Goal: Use online tool/utility: Utilize a website feature to perform a specific function

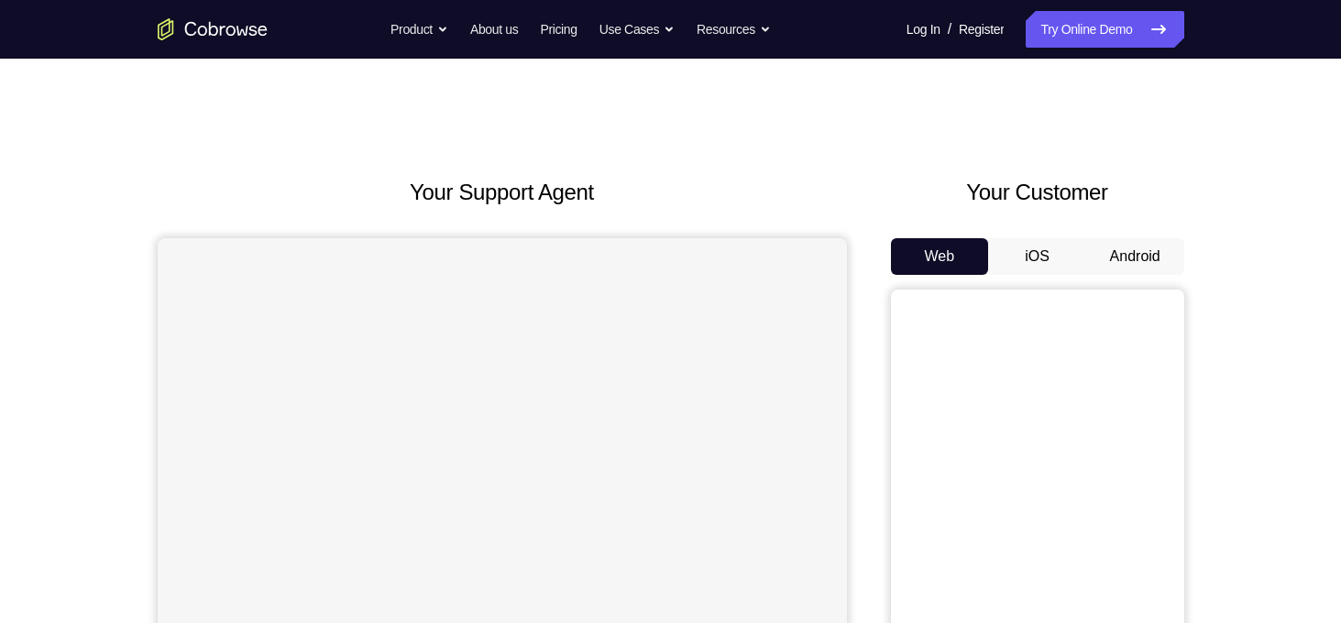
click at [1156, 276] on div "Web iOS Android" at bounding box center [1037, 545] width 293 height 615
click at [1145, 263] on button "Android" at bounding box center [1135, 256] width 98 height 37
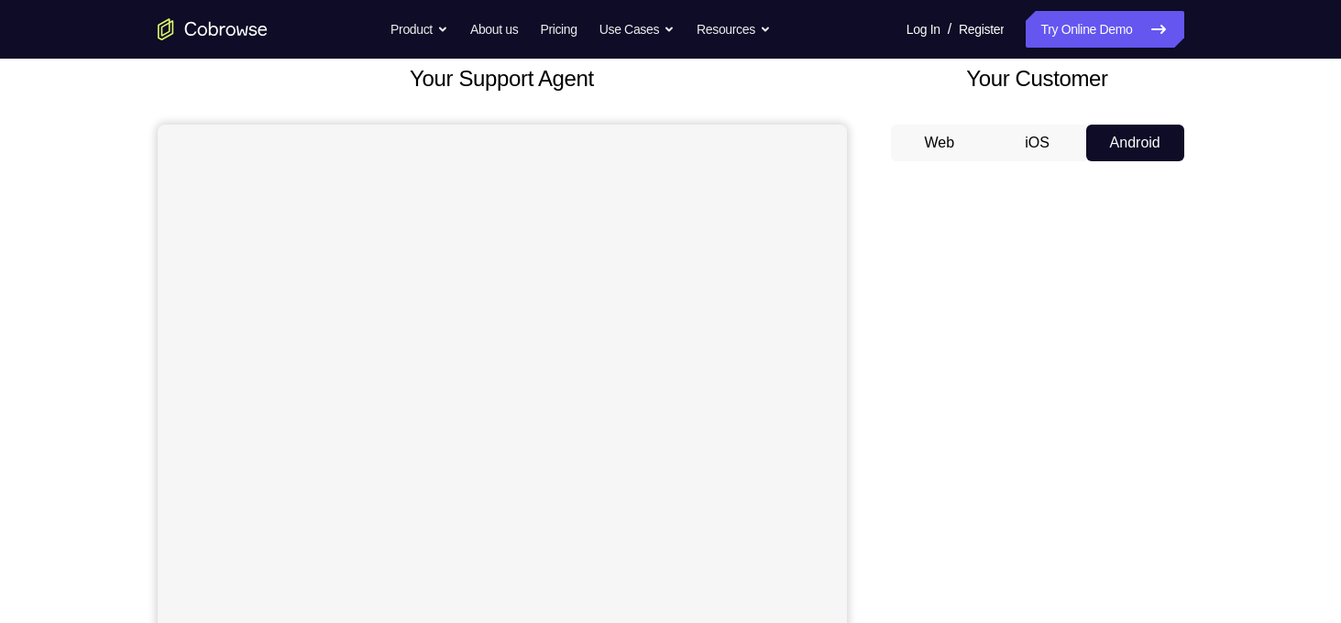
click at [1249, 286] on div "Your Support Agent Your Customer Web iOS Android Next Steps We’d be happy to gi…" at bounding box center [670, 549] width 1173 height 1209
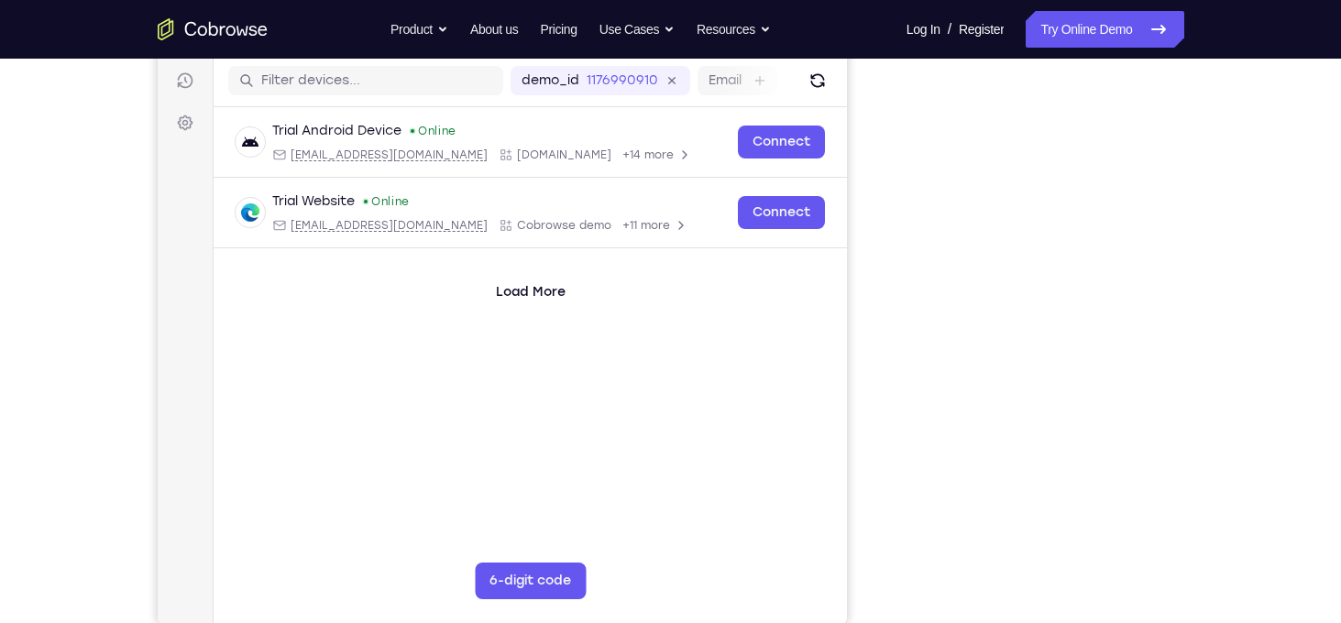
scroll to position [231, 0]
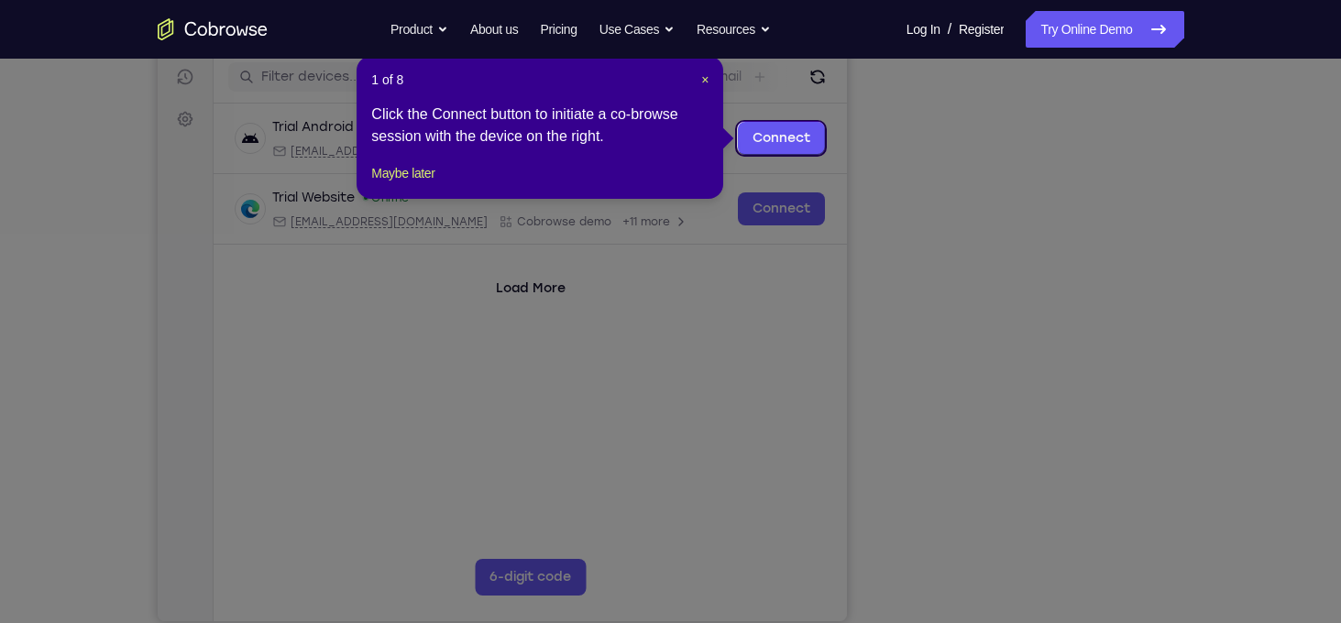
click at [1116, 503] on icon at bounding box center [677, 311] width 1354 height 623
click at [711, 80] on div "1 of 8 × Click the Connect button to initiate a co-browse session with the devi…" at bounding box center [539, 127] width 367 height 143
click at [693, 76] on header "1 of 8 ×" at bounding box center [539, 80] width 337 height 18
click at [703, 77] on span "×" at bounding box center [704, 79] width 7 height 15
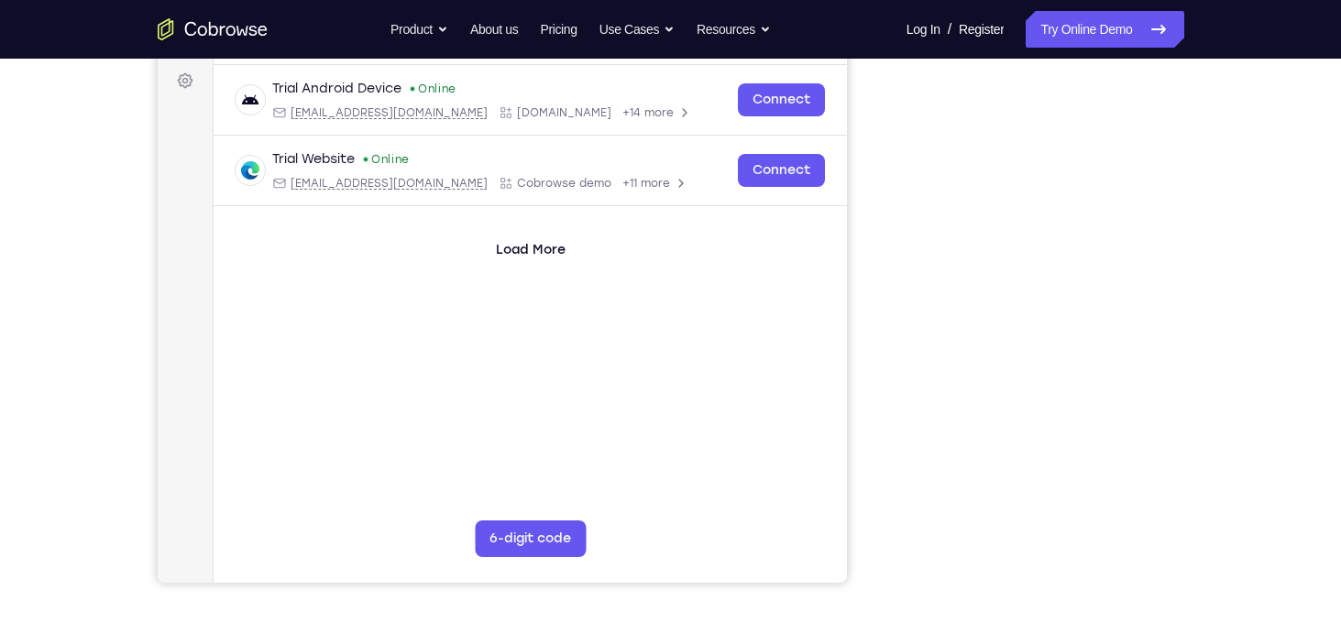
scroll to position [279, 0]
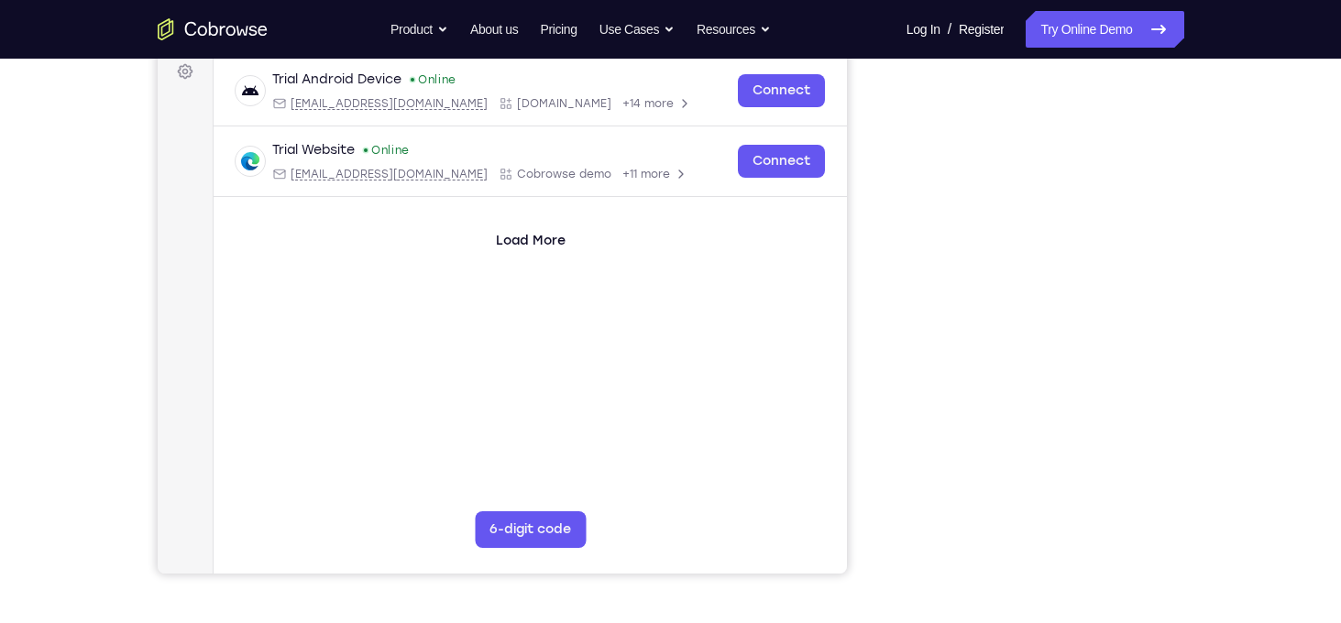
click at [1228, 238] on div "Your Support Agent Your Customer Web iOS Android Next Steps We’d be happy to gi…" at bounding box center [670, 384] width 1173 height 1209
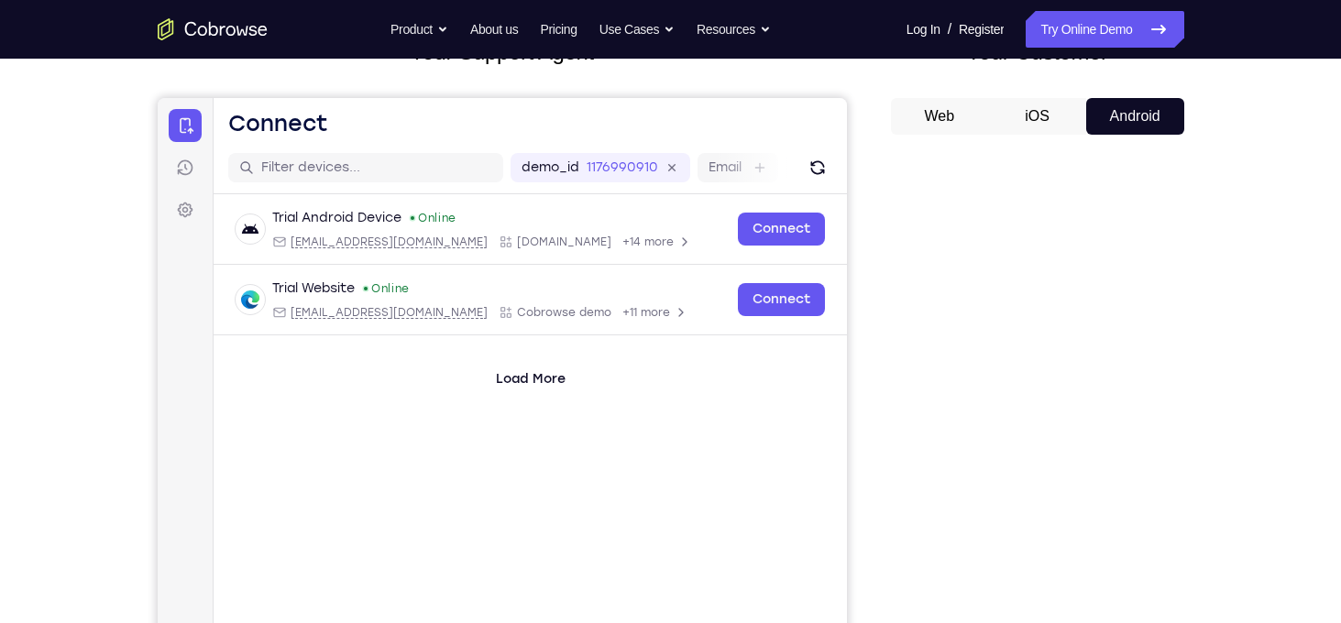
scroll to position [139, 0]
click at [936, 125] on button "Web" at bounding box center [940, 117] width 98 height 37
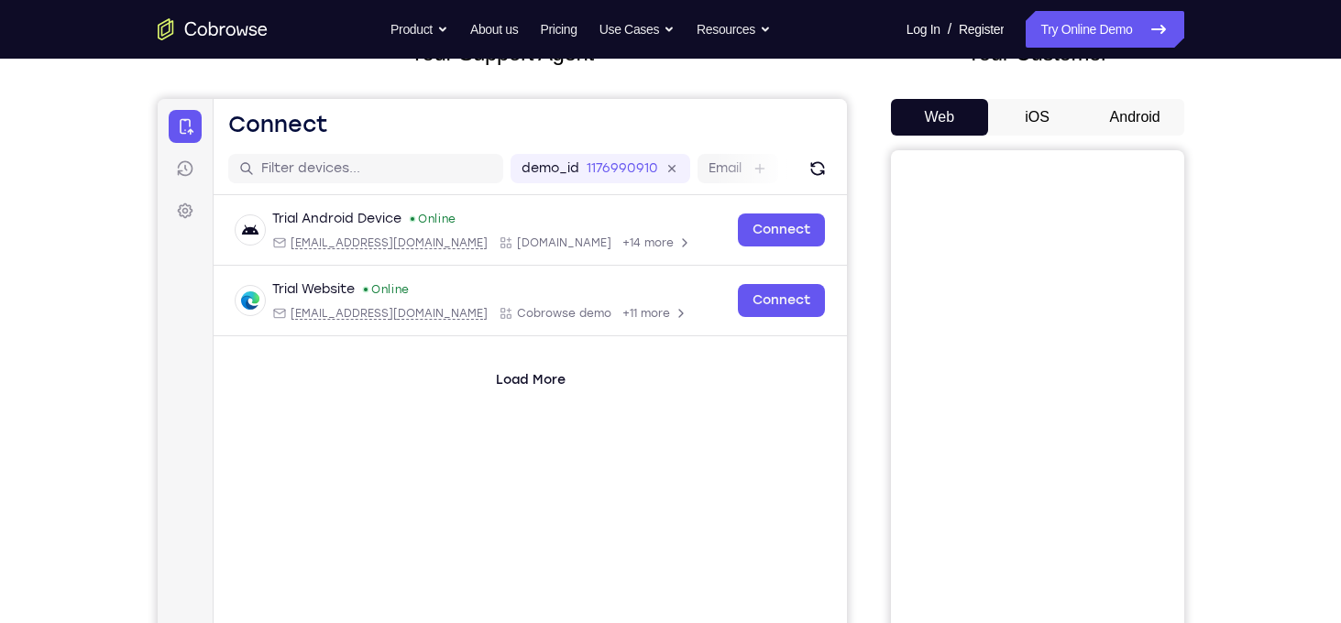
click at [1072, 122] on button "iOS" at bounding box center [1037, 117] width 98 height 37
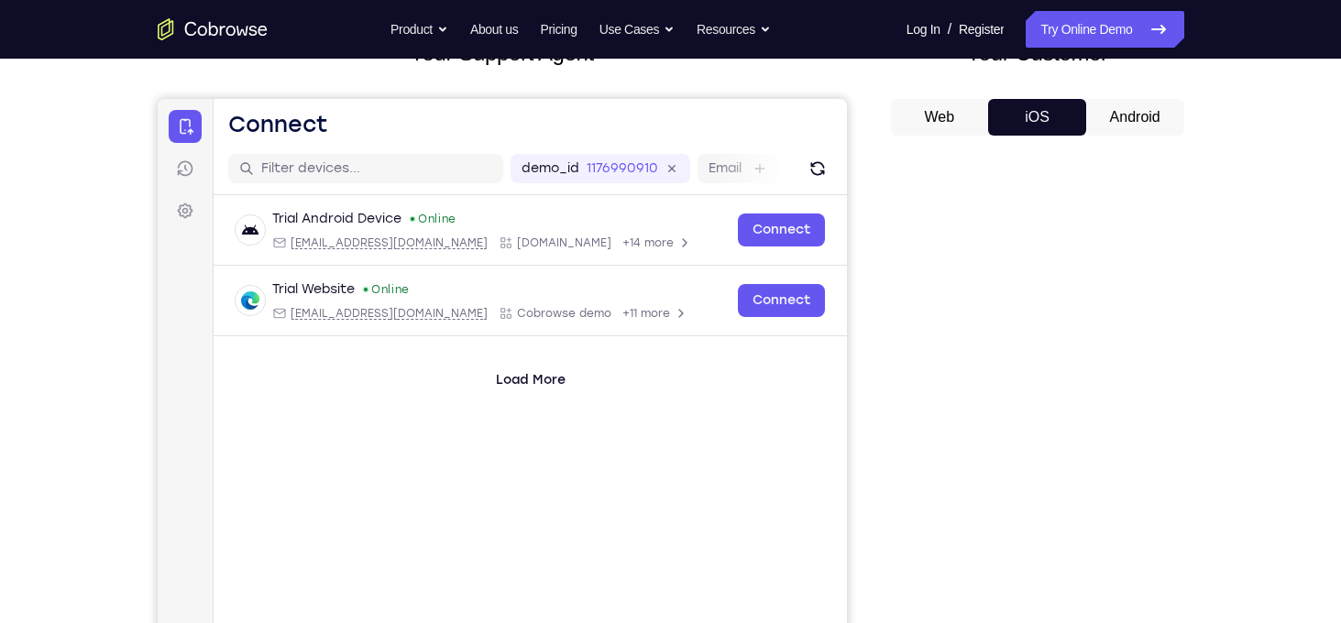
click at [1131, 117] on button "Android" at bounding box center [1135, 117] width 98 height 37
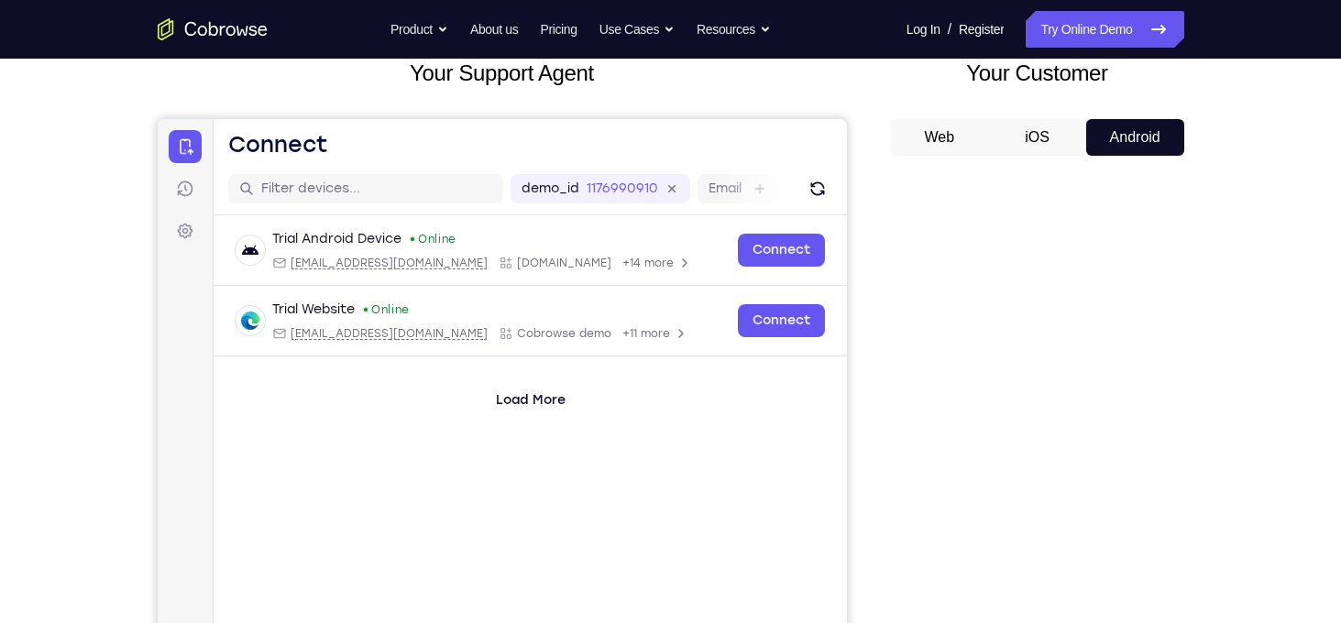
scroll to position [118, 0]
click at [818, 186] on icon "Refresh" at bounding box center [816, 190] width 18 height 18
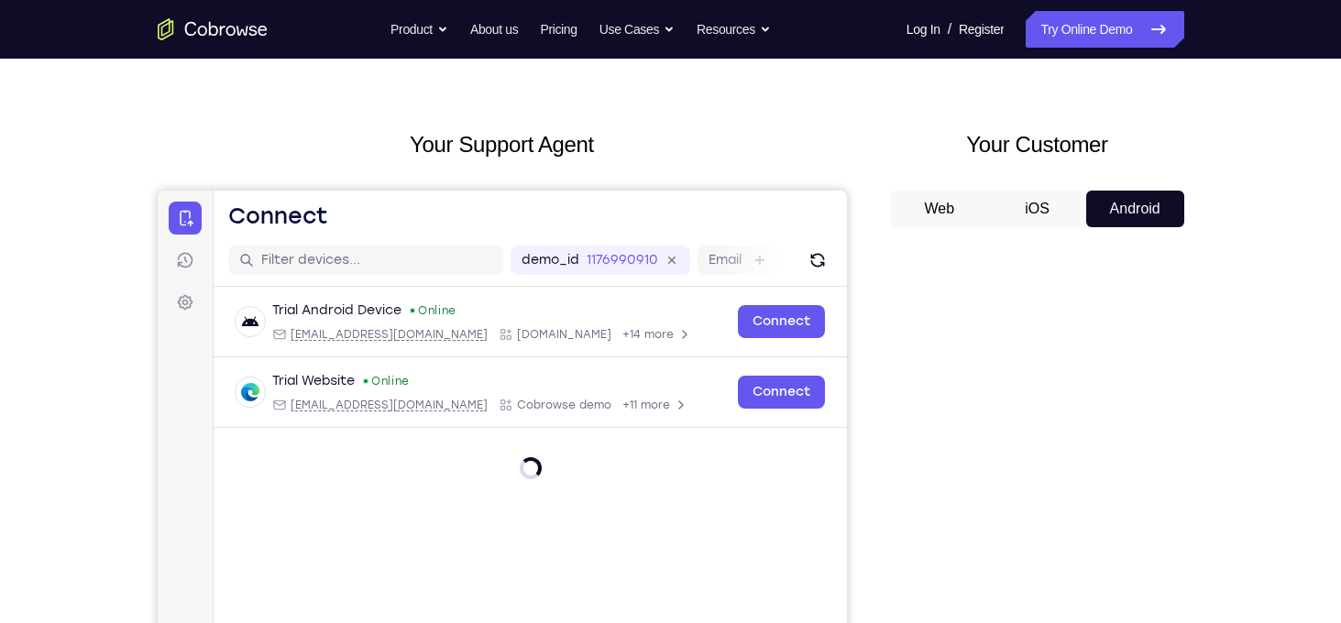
scroll to position [48, 0]
click at [1078, 39] on link "Try Online Demo" at bounding box center [1104, 29] width 158 height 37
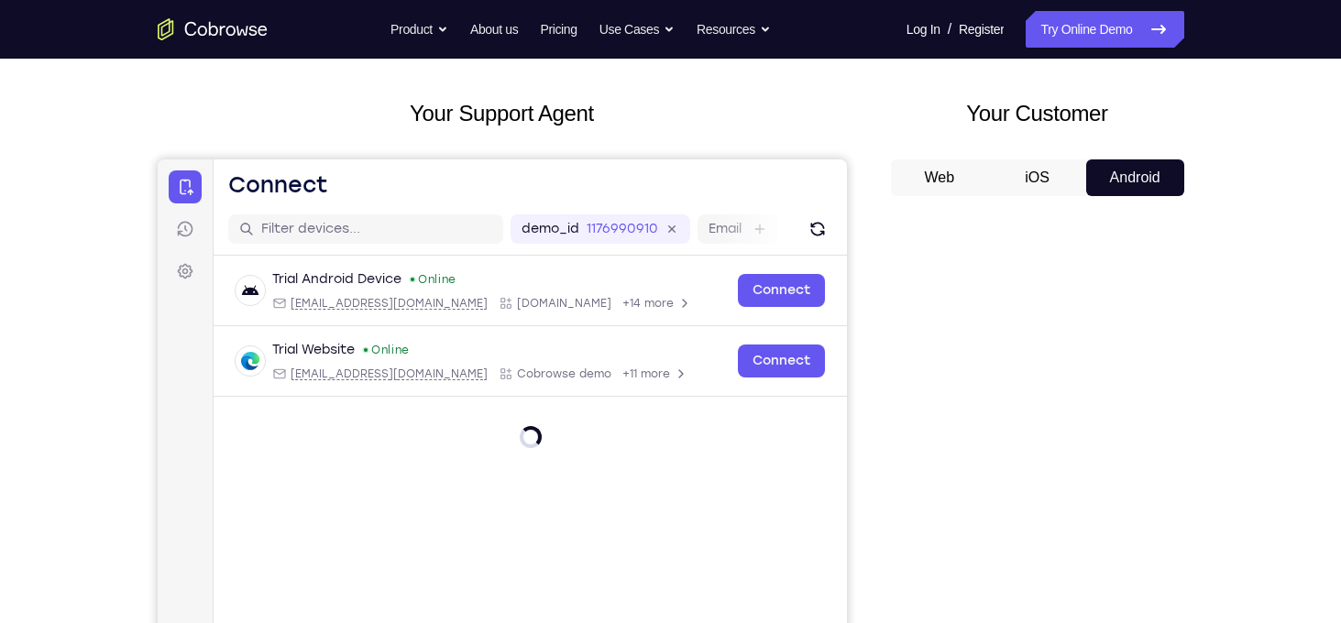
scroll to position [82, 0]
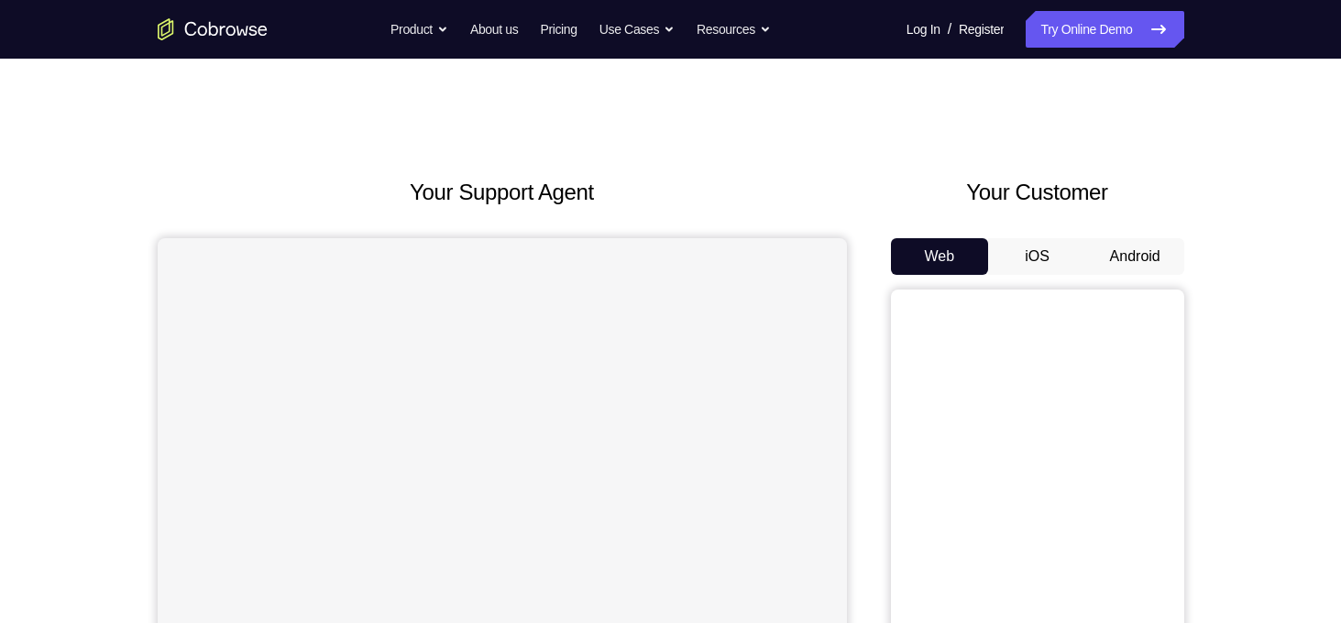
click at [1120, 265] on button "Android" at bounding box center [1135, 256] width 98 height 37
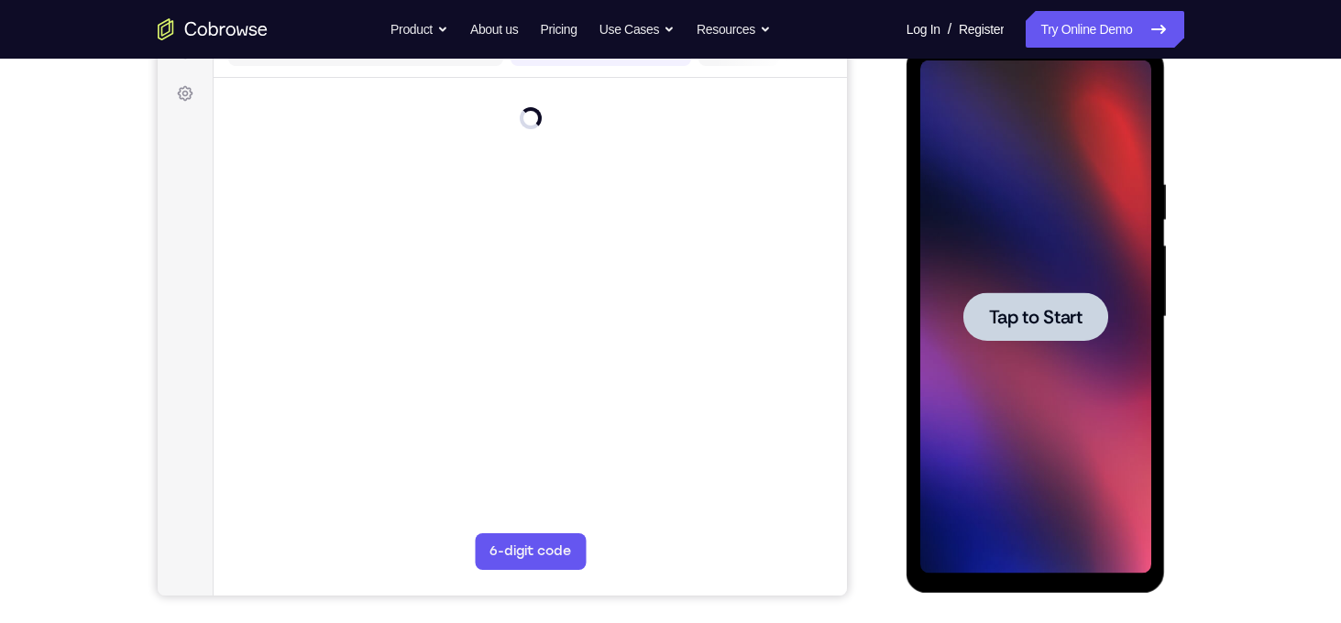
click at [1018, 312] on span "Tap to Start" at bounding box center [1035, 317] width 93 height 18
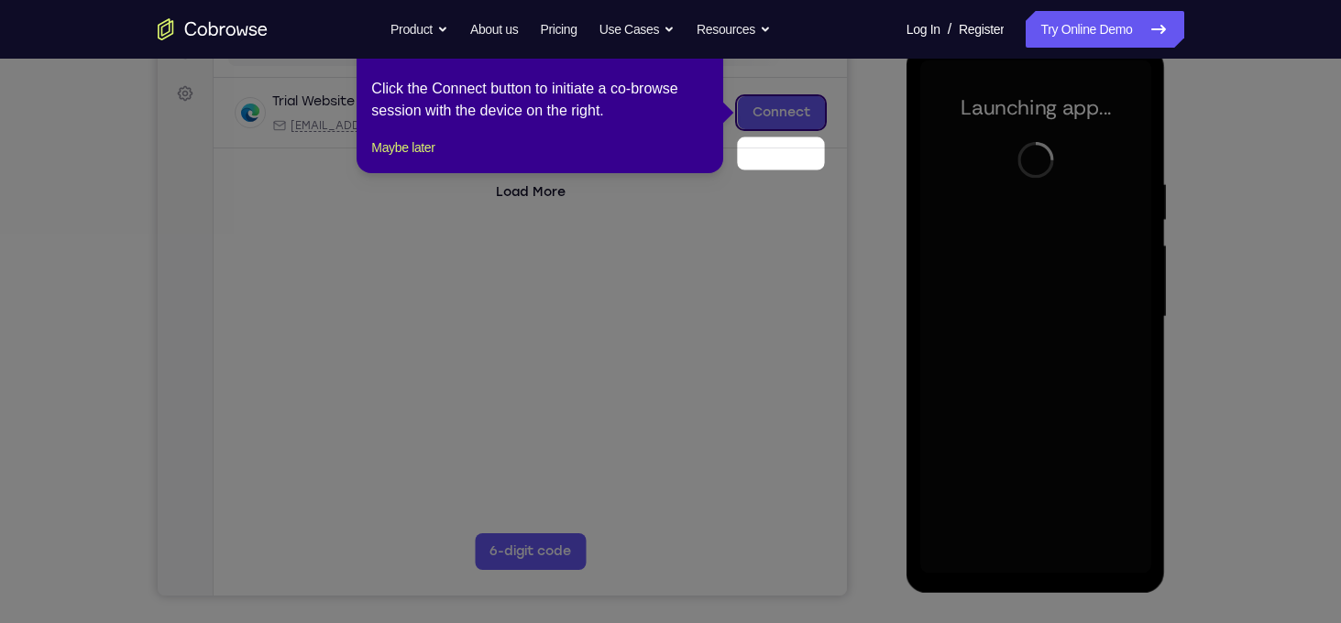
scroll to position [198, 0]
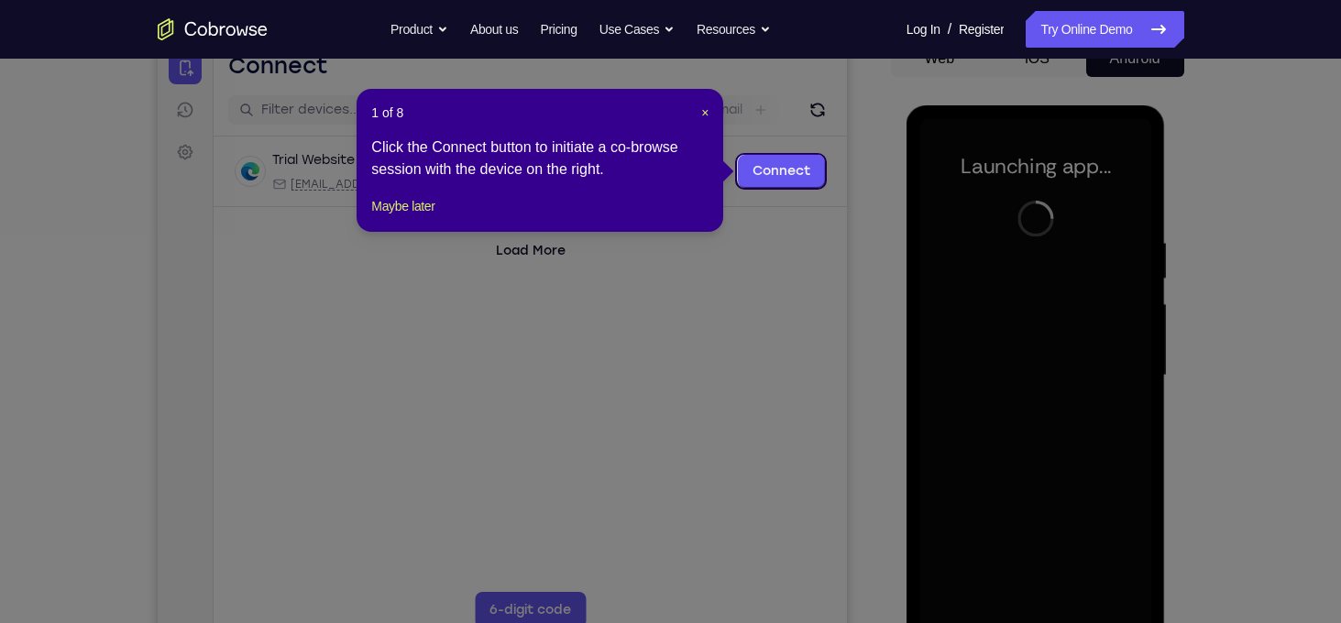
click at [709, 109] on div "1 of 8 × Click the Connect button to initiate a co-browse session with the devi…" at bounding box center [539, 160] width 367 height 143
click at [706, 110] on span "×" at bounding box center [704, 112] width 7 height 15
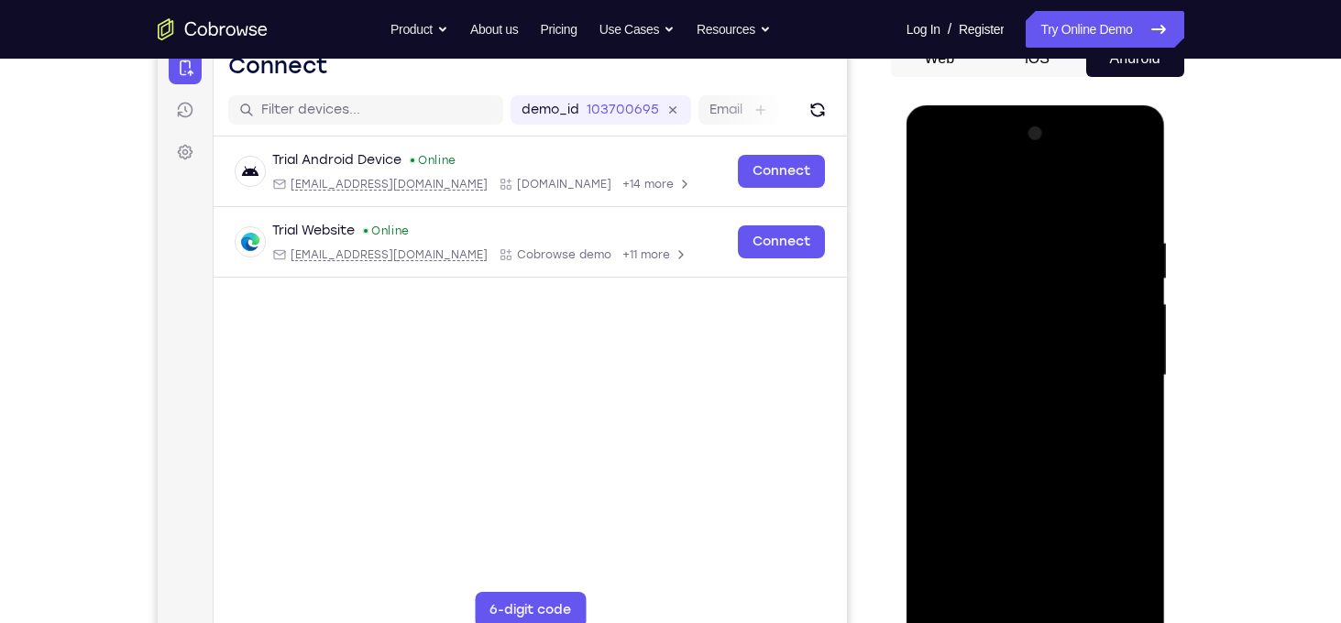
click at [1221, 227] on div "Your Support Agent Your Customer Web iOS Android Next Steps We’d be happy to gi…" at bounding box center [670, 465] width 1173 height 1209
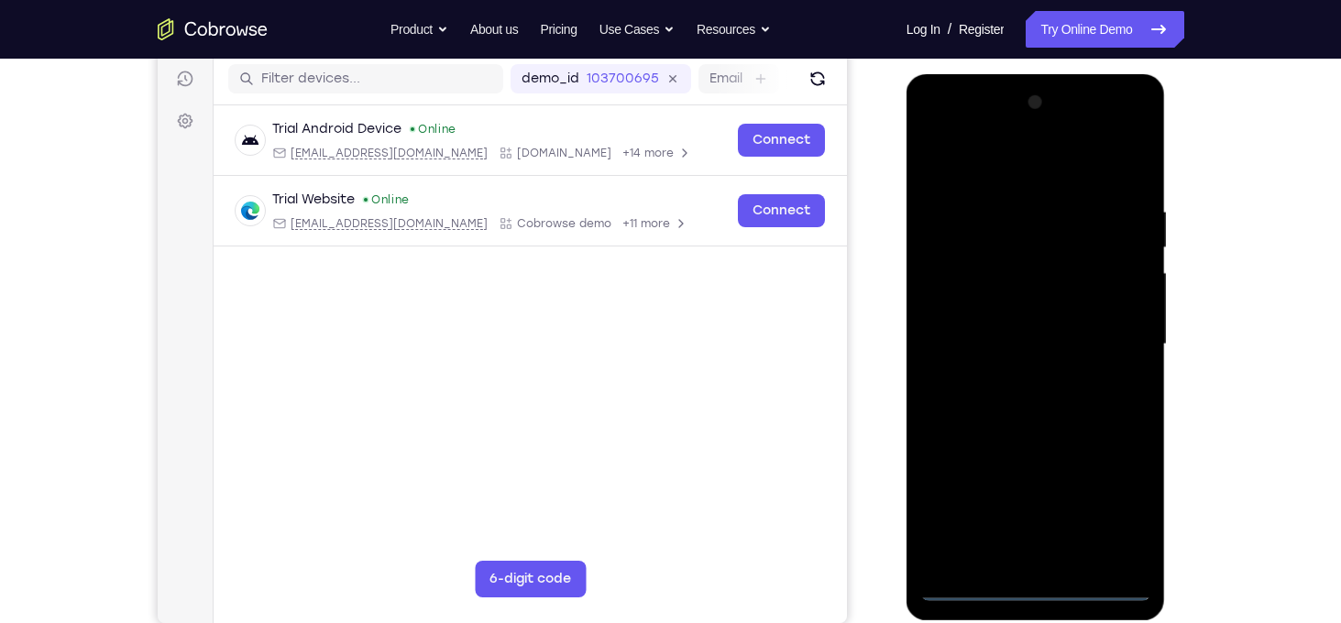
scroll to position [231, 0]
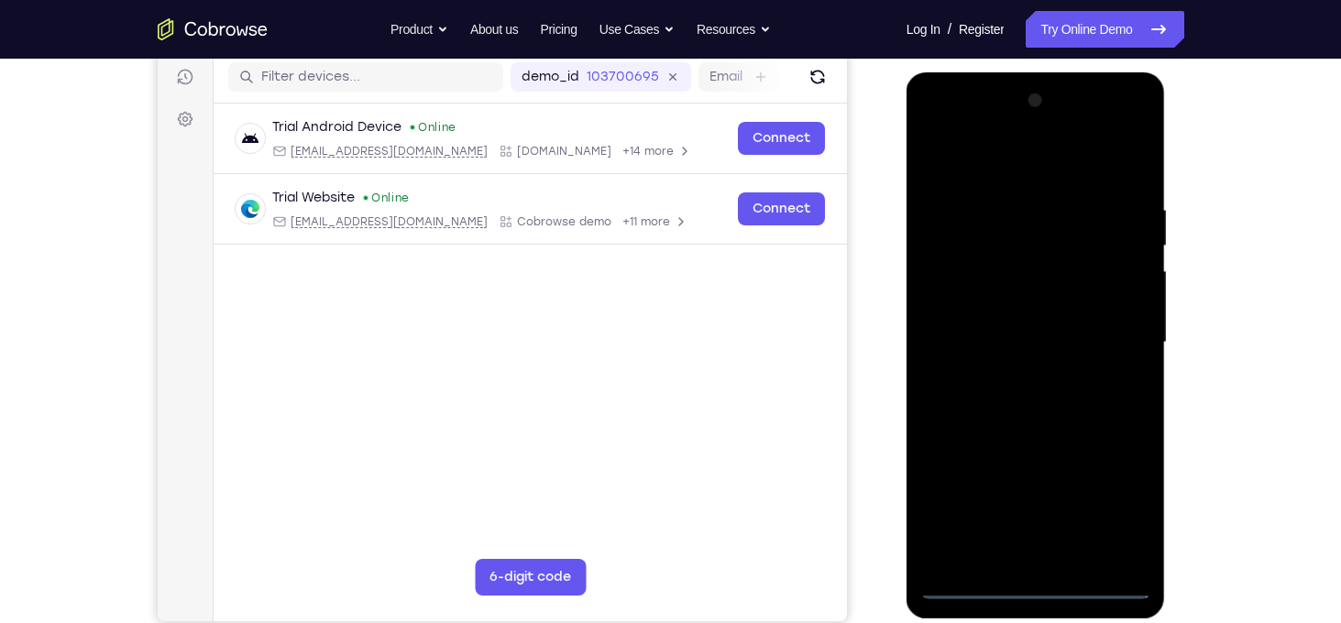
click at [1029, 586] on div at bounding box center [1035, 342] width 231 height 513
click at [1108, 513] on div at bounding box center [1035, 342] width 231 height 513
click at [1039, 175] on div at bounding box center [1035, 342] width 231 height 513
click at [1122, 342] on div at bounding box center [1035, 342] width 231 height 513
click at [1003, 376] on div at bounding box center [1035, 342] width 231 height 513
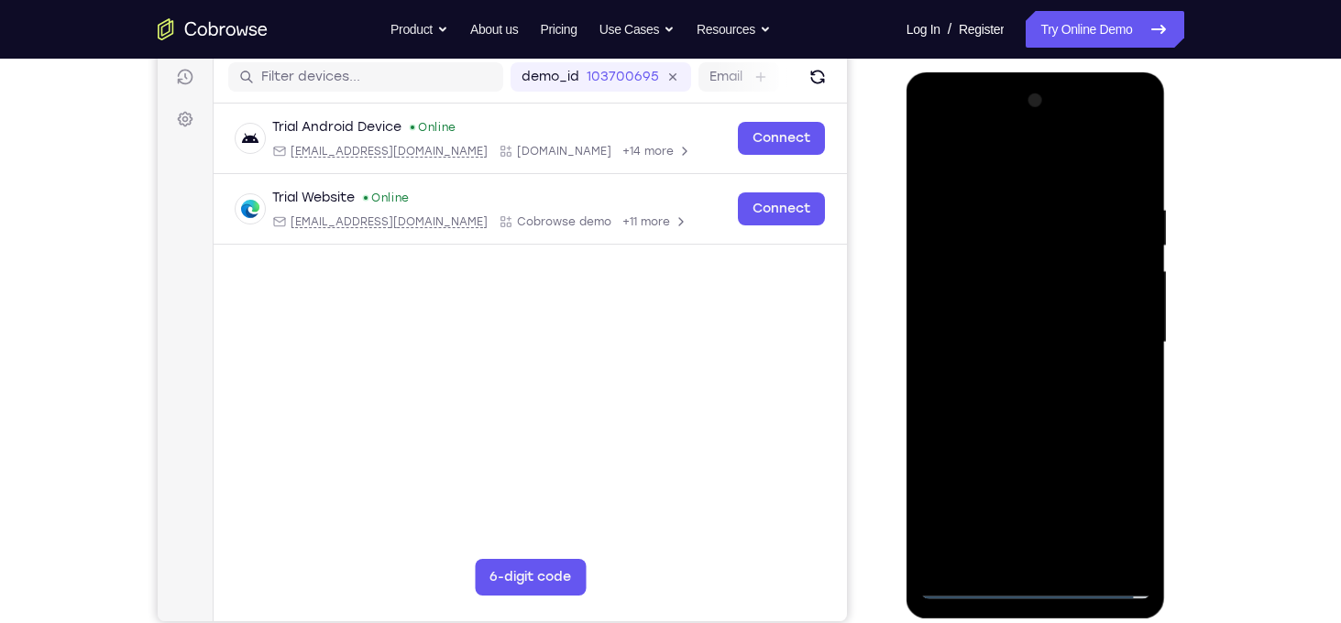
click at [1049, 325] on div at bounding box center [1035, 342] width 231 height 513
click at [976, 307] on div at bounding box center [1035, 342] width 231 height 513
click at [991, 335] on div at bounding box center [1035, 342] width 231 height 513
click at [1064, 406] on div at bounding box center [1035, 342] width 231 height 513
click at [1036, 397] on div at bounding box center [1035, 342] width 231 height 513
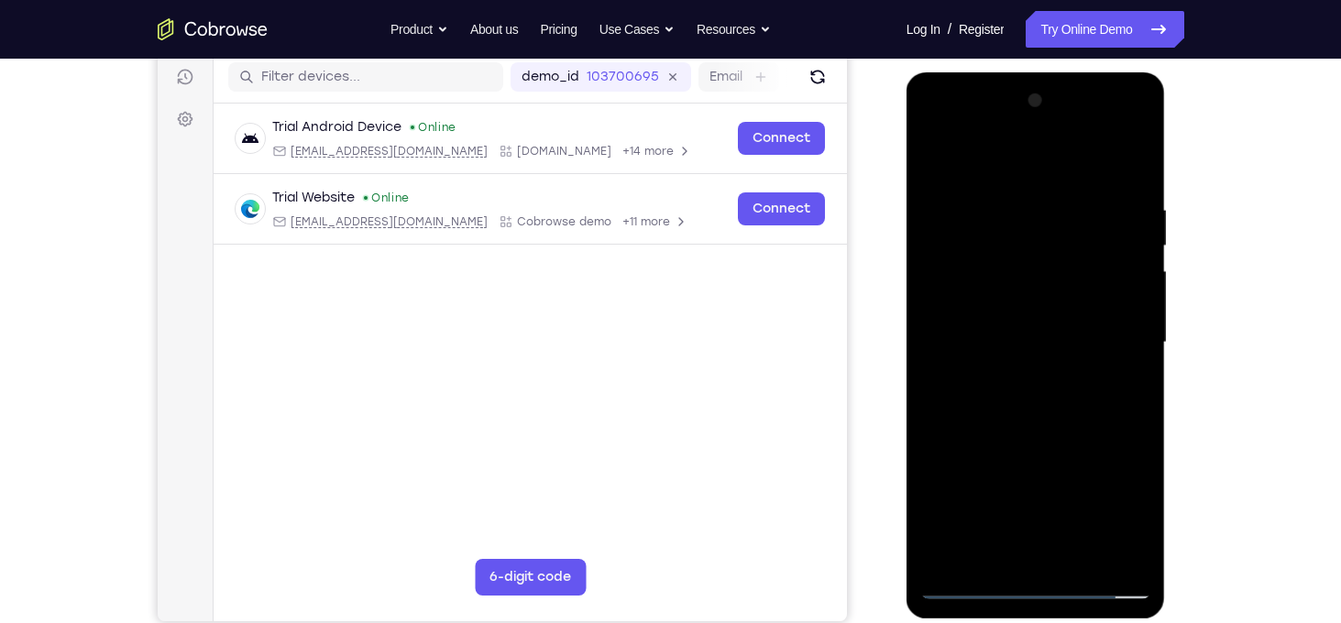
click at [1126, 182] on div at bounding box center [1035, 342] width 231 height 513
click at [1086, 562] on div at bounding box center [1035, 342] width 231 height 513
click at [1085, 440] on div at bounding box center [1035, 342] width 231 height 513
click at [1075, 373] on div at bounding box center [1035, 342] width 231 height 513
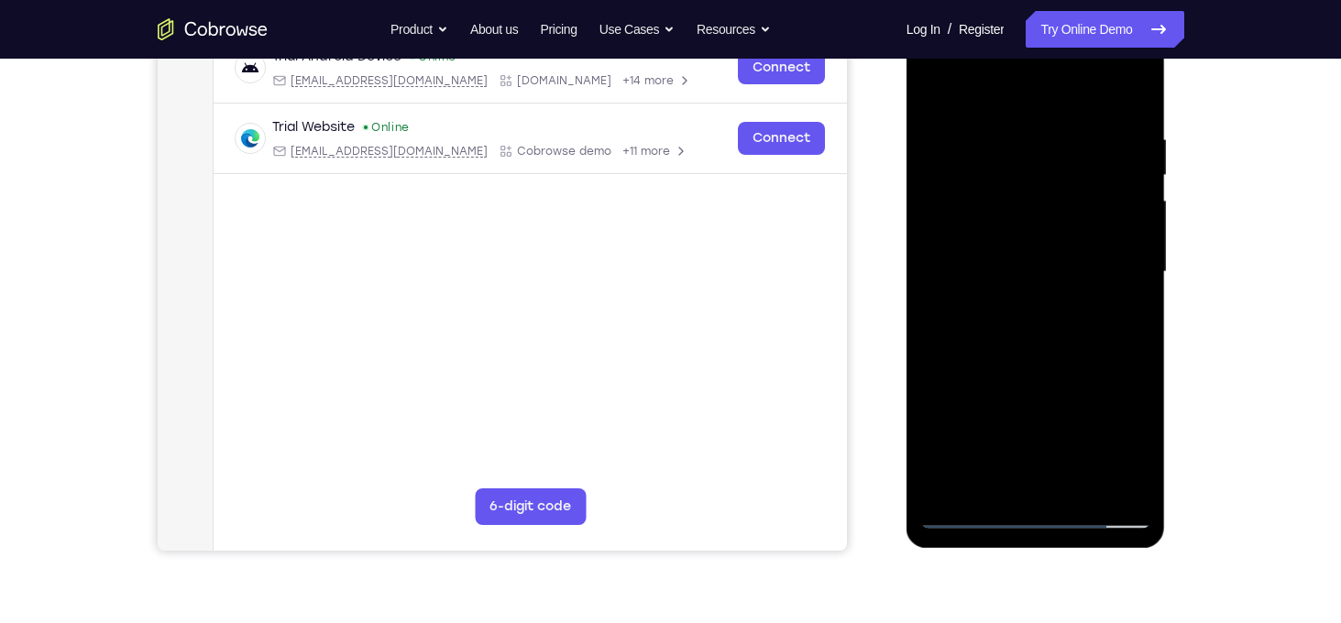
scroll to position [302, 0]
click at [976, 472] on div at bounding box center [1035, 271] width 231 height 513
click at [1134, 311] on div at bounding box center [1035, 271] width 231 height 513
click at [1130, 321] on div at bounding box center [1035, 271] width 231 height 513
click at [1122, 479] on div at bounding box center [1035, 271] width 231 height 513
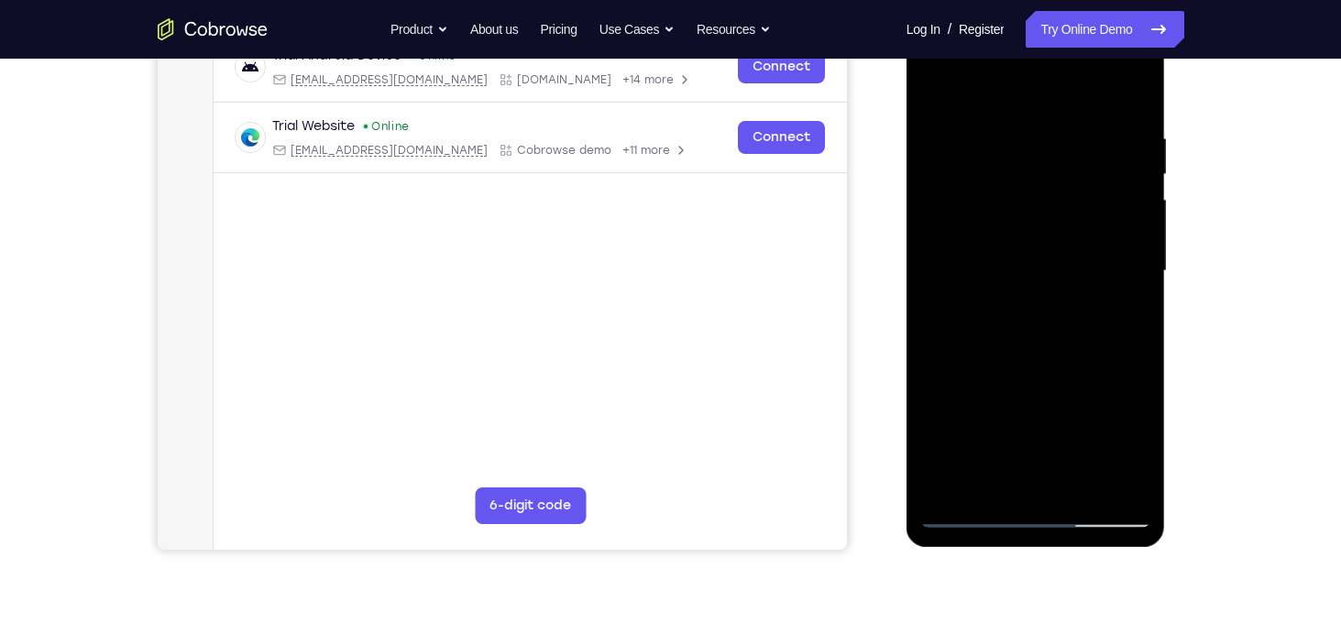
click at [1126, 314] on div at bounding box center [1035, 271] width 231 height 513
click at [1074, 319] on div at bounding box center [1035, 271] width 231 height 513
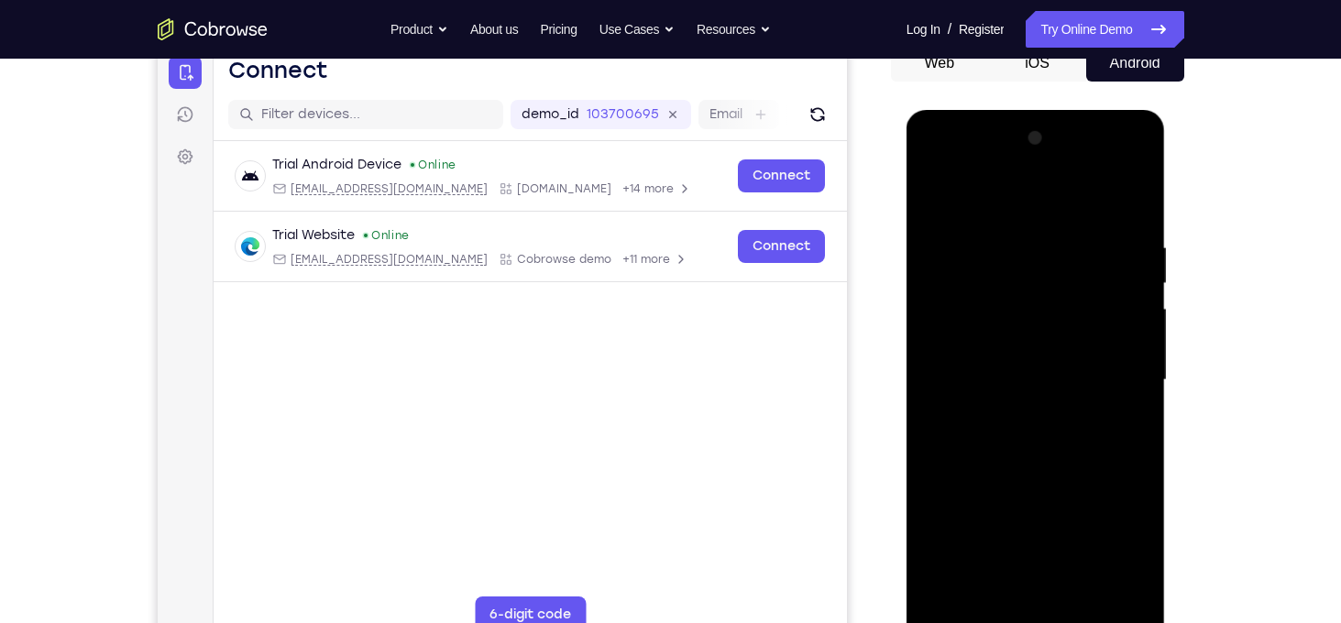
scroll to position [192, 0]
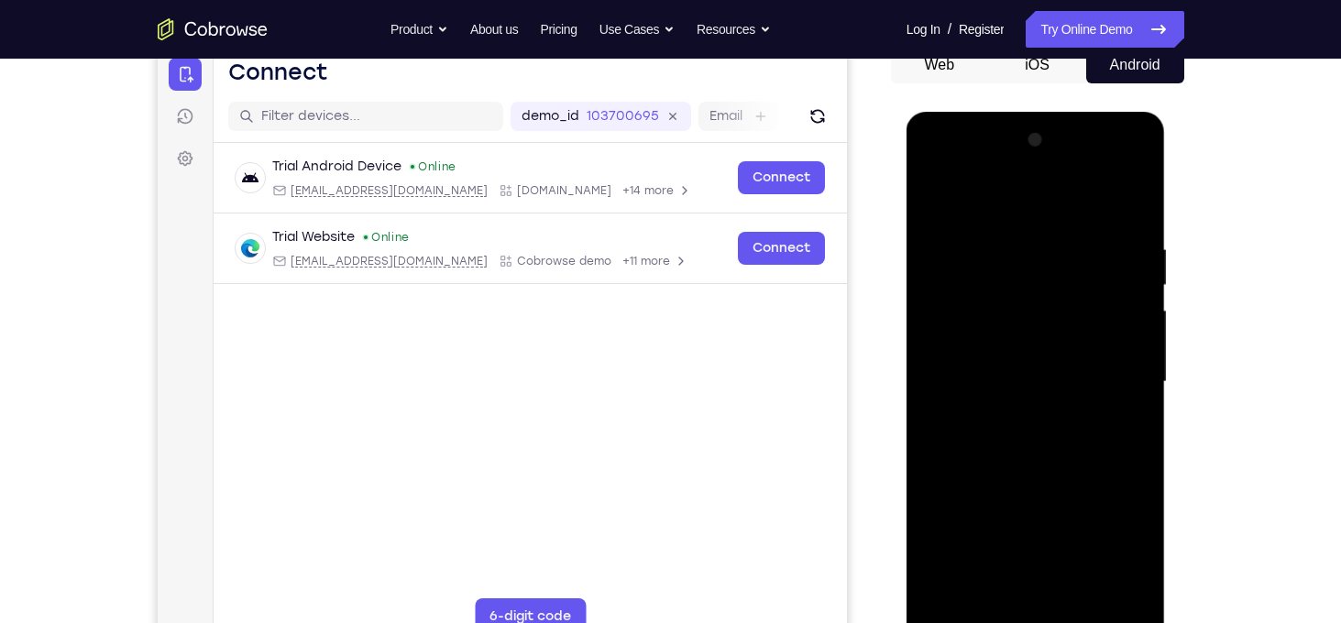
click at [936, 172] on div at bounding box center [1035, 382] width 231 height 513
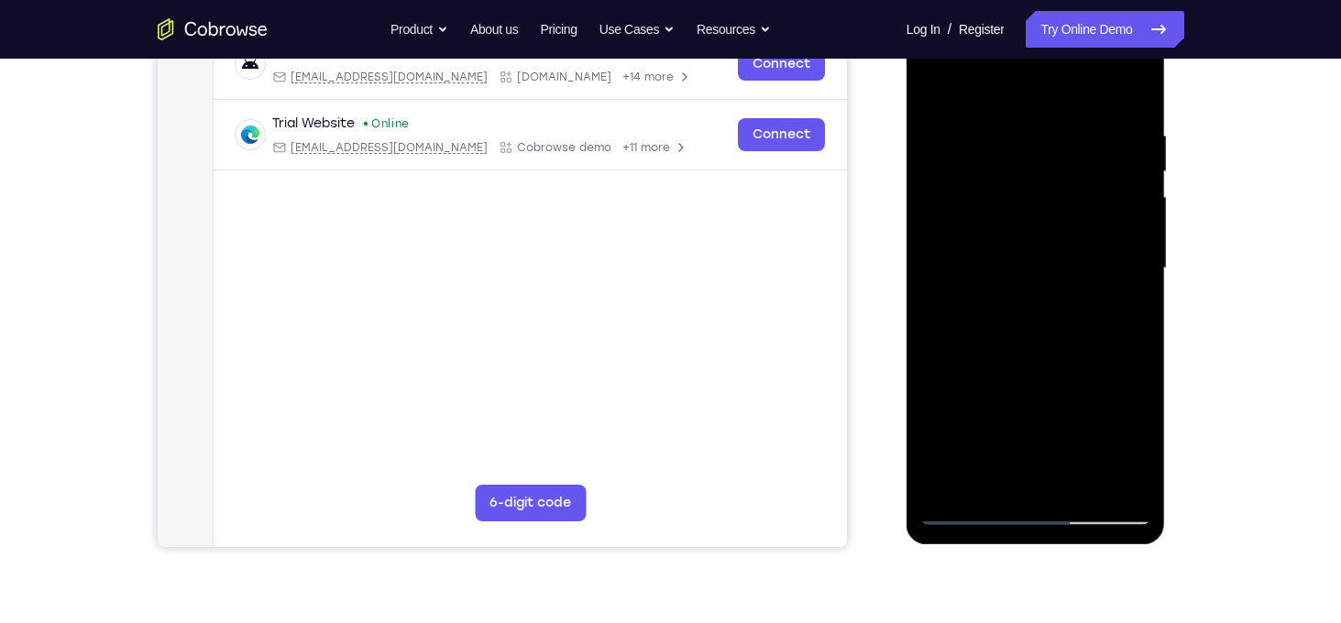
scroll to position [309, 0]
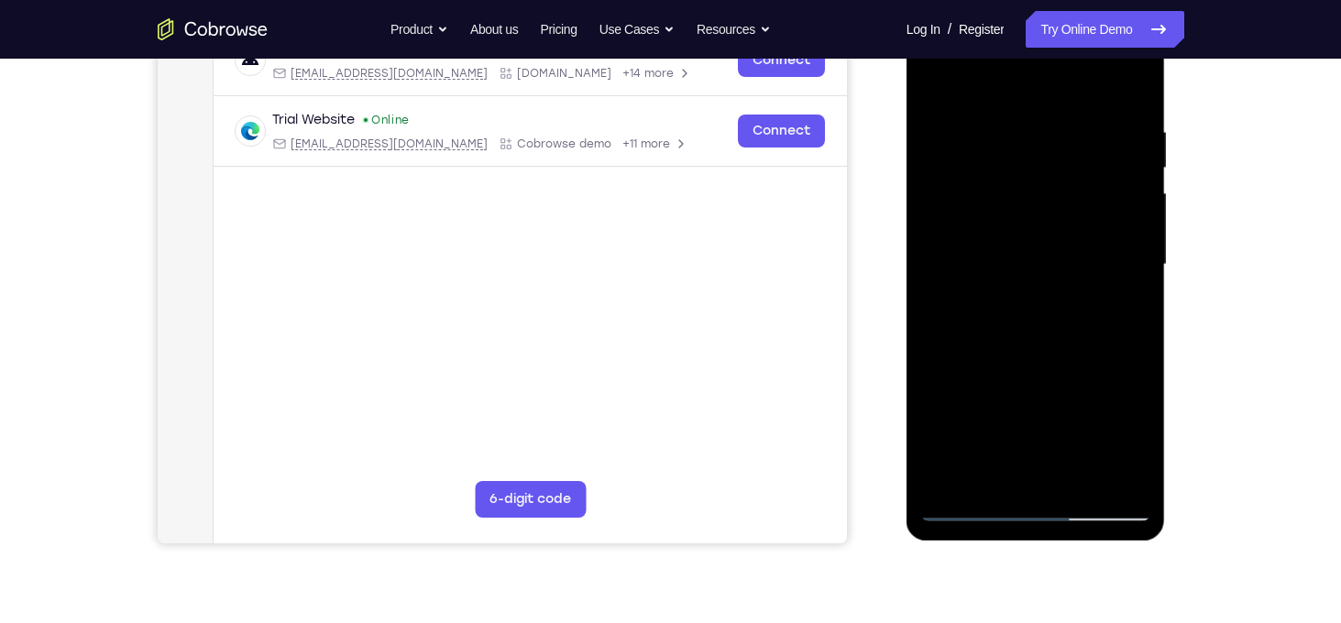
click at [1121, 473] on div at bounding box center [1035, 264] width 231 height 513
click at [1126, 274] on div at bounding box center [1035, 264] width 231 height 513
click at [1074, 428] on div at bounding box center [1035, 264] width 231 height 513
click at [1044, 406] on div at bounding box center [1035, 264] width 231 height 513
click at [1057, 265] on div at bounding box center [1035, 264] width 231 height 513
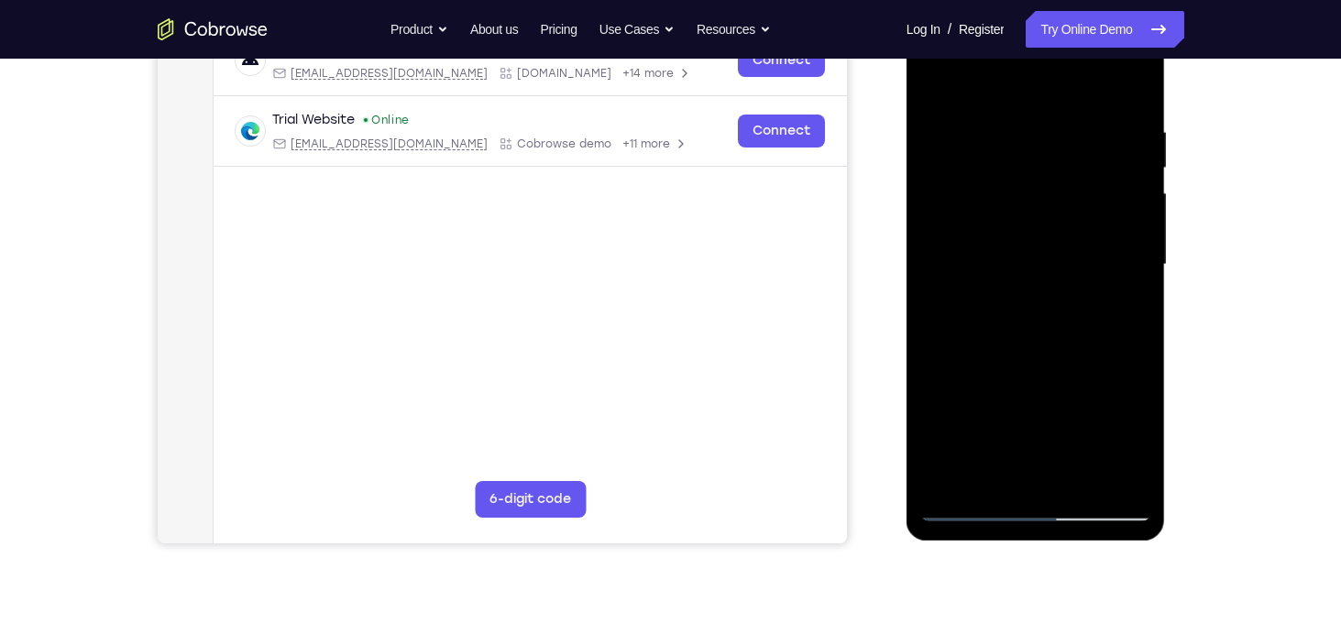
click at [1052, 473] on div at bounding box center [1035, 264] width 231 height 513
click at [988, 475] on div at bounding box center [1035, 264] width 231 height 513
drag, startPoint x: 1087, startPoint y: 410, endPoint x: 1090, endPoint y: 373, distance: 36.8
click at [1090, 373] on div at bounding box center [1035, 264] width 231 height 513
drag, startPoint x: 1069, startPoint y: 395, endPoint x: 1070, endPoint y: 362, distance: 33.0
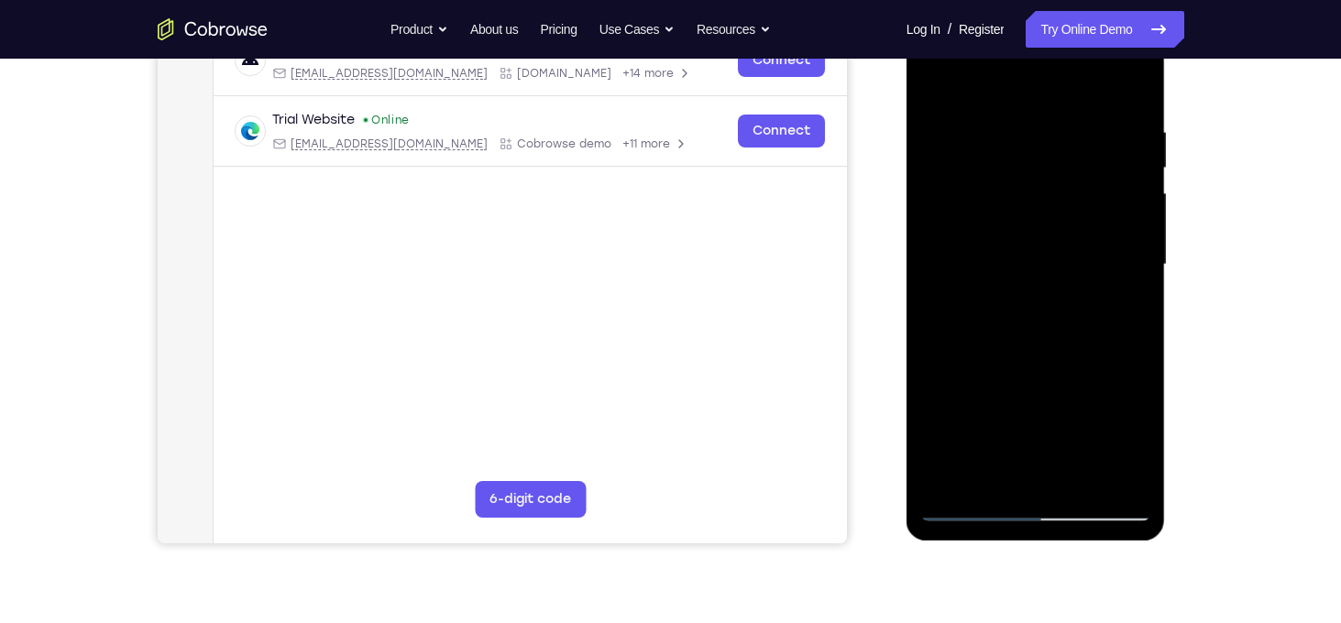
click at [1070, 362] on div at bounding box center [1035, 264] width 231 height 513
drag, startPoint x: 1088, startPoint y: 412, endPoint x: 1087, endPoint y: 364, distance: 48.6
click at [1087, 364] on div at bounding box center [1035, 264] width 231 height 513
drag, startPoint x: 1080, startPoint y: 371, endPoint x: 1079, endPoint y: 423, distance: 52.2
click at [1079, 423] on div at bounding box center [1035, 264] width 231 height 513
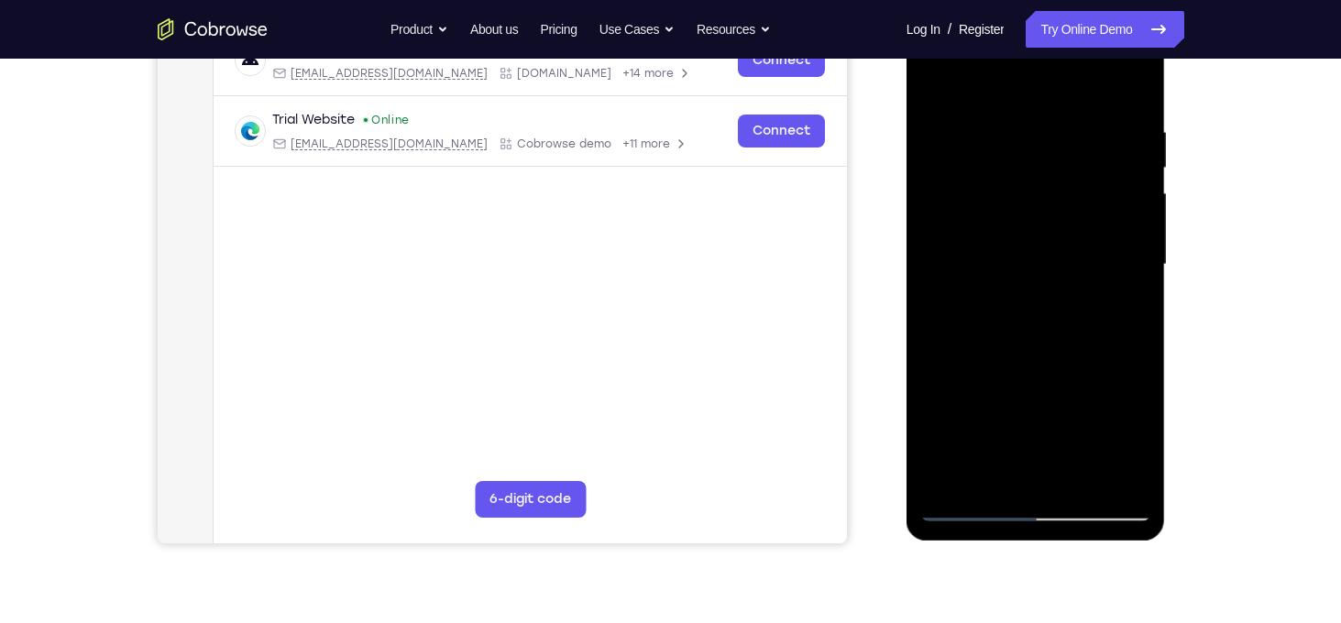
drag, startPoint x: 1079, startPoint y: 423, endPoint x: 1096, endPoint y: 327, distance: 97.6
click at [1096, 327] on div at bounding box center [1035, 264] width 231 height 513
drag, startPoint x: 1062, startPoint y: 442, endPoint x: 1075, endPoint y: 363, distance: 79.8
click at [1075, 363] on div at bounding box center [1035, 264] width 231 height 513
drag, startPoint x: 1038, startPoint y: 435, endPoint x: 1050, endPoint y: 342, distance: 94.2
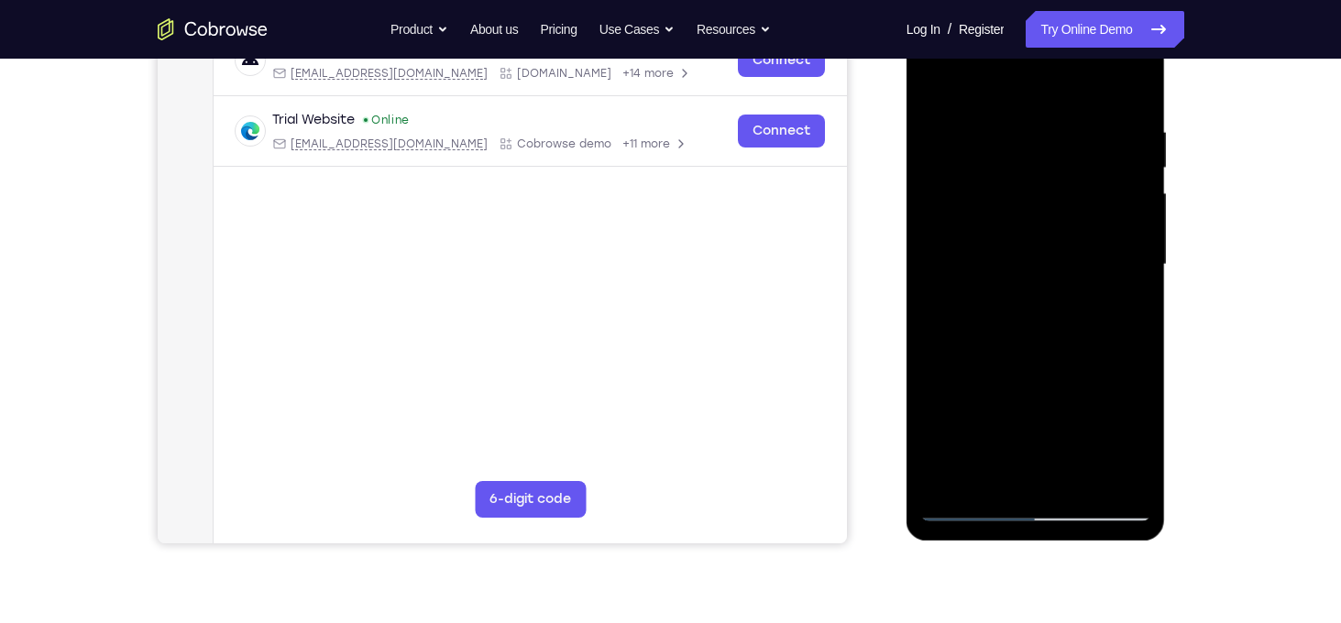
click at [1050, 342] on div at bounding box center [1035, 264] width 231 height 513
drag, startPoint x: 1064, startPoint y: 411, endPoint x: 1064, endPoint y: 358, distance: 53.1
click at [1064, 358] on div at bounding box center [1035, 264] width 231 height 513
drag, startPoint x: 1056, startPoint y: 430, endPoint x: 1056, endPoint y: 397, distance: 33.0
click at [1056, 397] on div at bounding box center [1035, 264] width 231 height 513
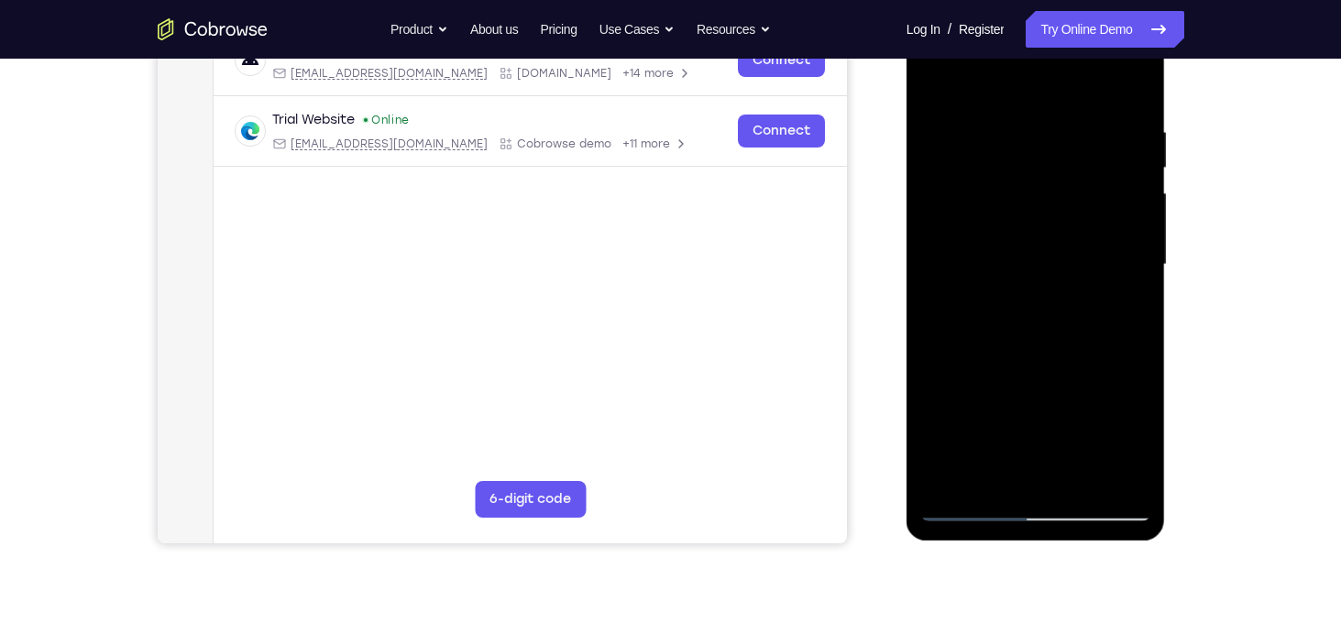
drag, startPoint x: 1056, startPoint y: 397, endPoint x: 1062, endPoint y: 268, distance: 129.4
click at [1062, 268] on div at bounding box center [1035, 264] width 231 height 513
drag, startPoint x: 1073, startPoint y: 377, endPoint x: 1055, endPoint y: 469, distance: 94.3
click at [1055, 469] on div at bounding box center [1035, 264] width 231 height 513
click at [938, 396] on div at bounding box center [1035, 264] width 231 height 513
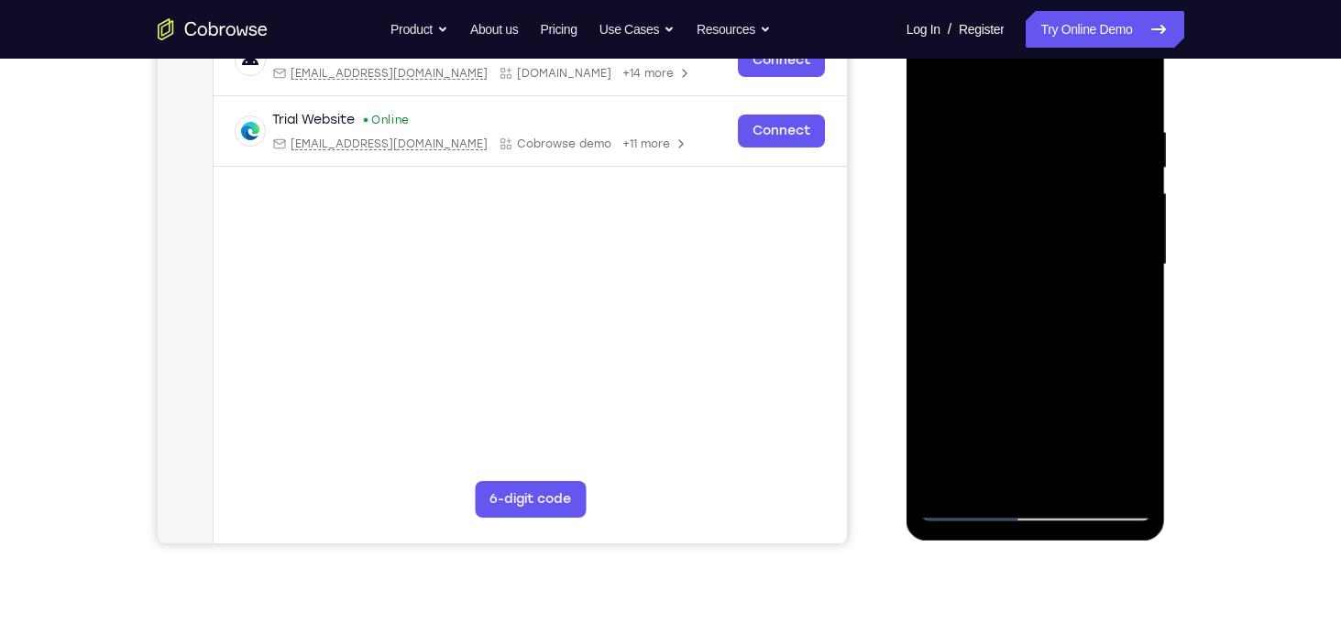
drag, startPoint x: 938, startPoint y: 435, endPoint x: 936, endPoint y: 399, distance: 36.7
click at [936, 399] on div at bounding box center [1035, 264] width 231 height 513
click at [936, 441] on div at bounding box center [1035, 264] width 231 height 513
click at [947, 301] on div at bounding box center [1035, 264] width 231 height 513
click at [1137, 482] on div at bounding box center [1035, 264] width 231 height 513
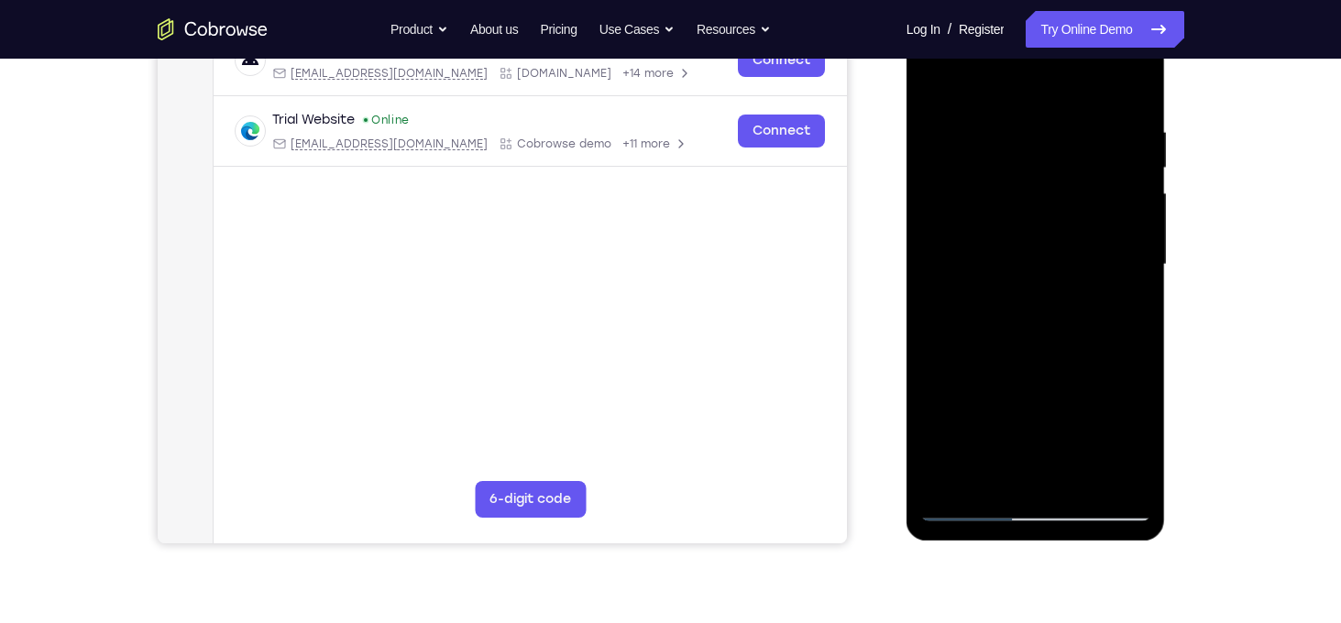
click at [1122, 296] on div at bounding box center [1035, 264] width 231 height 513
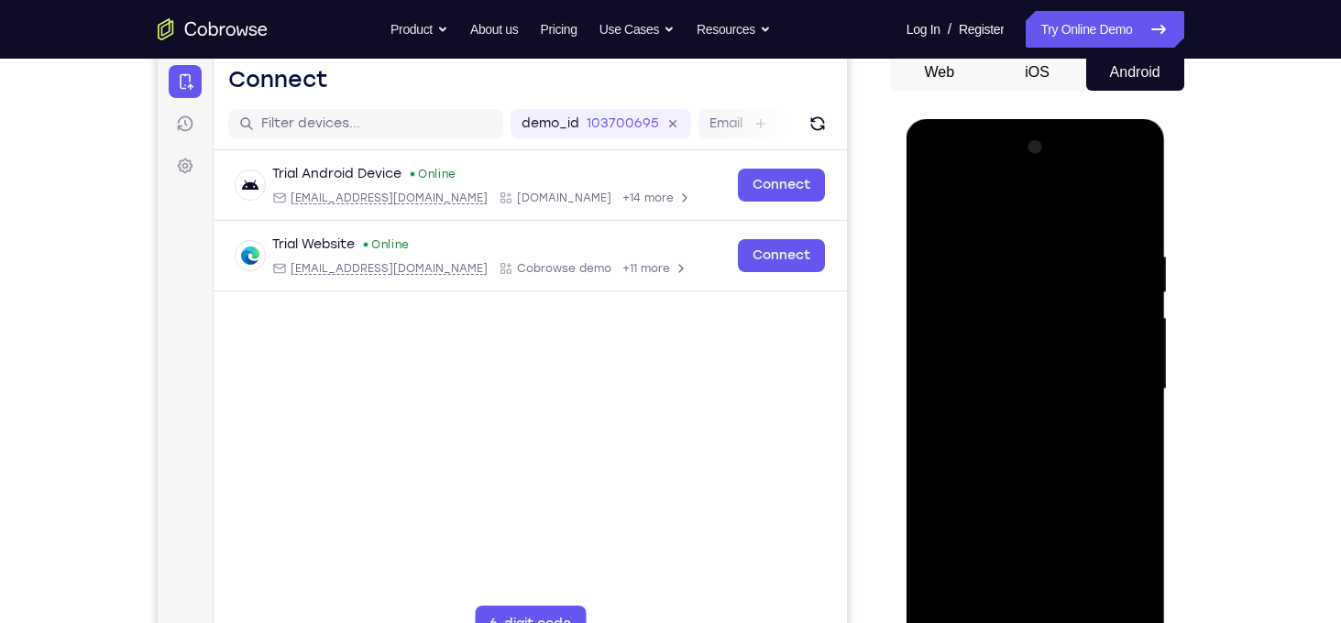
scroll to position [183, 0]
click at [933, 202] on div at bounding box center [1035, 390] width 231 height 513
click at [935, 201] on div at bounding box center [1035, 390] width 231 height 513
click at [1014, 241] on div at bounding box center [1035, 390] width 231 height 513
click at [1012, 249] on div at bounding box center [1035, 390] width 231 height 513
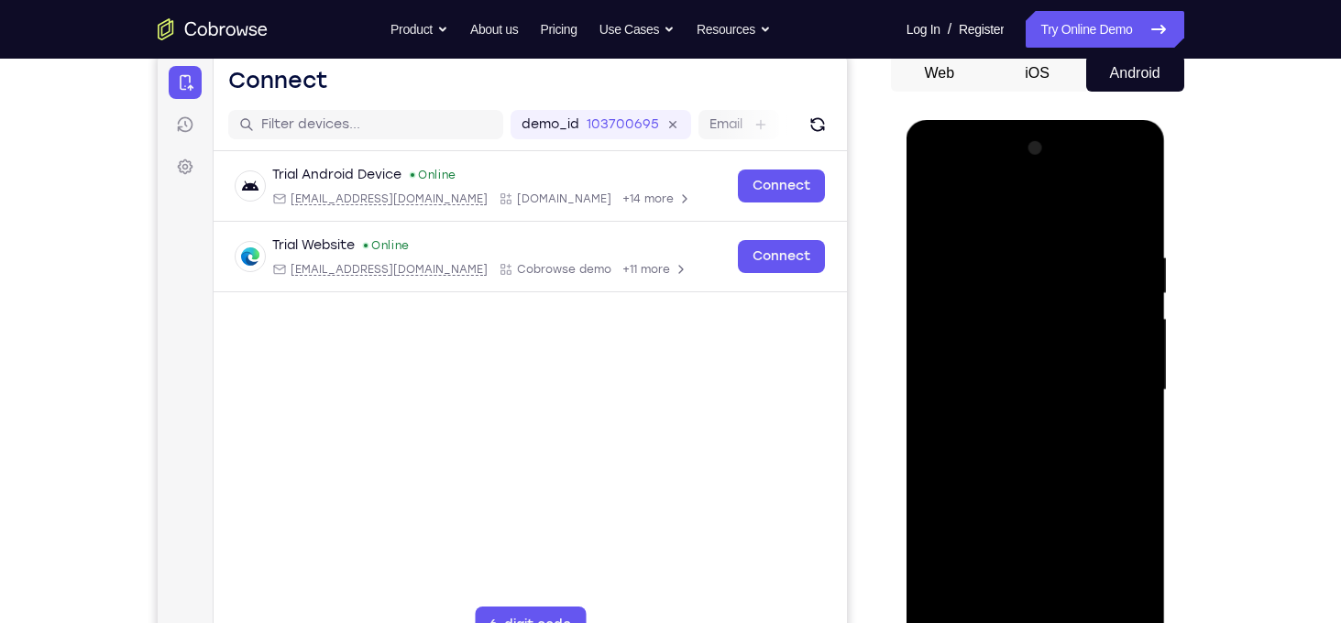
click at [1012, 249] on div at bounding box center [1035, 390] width 231 height 513
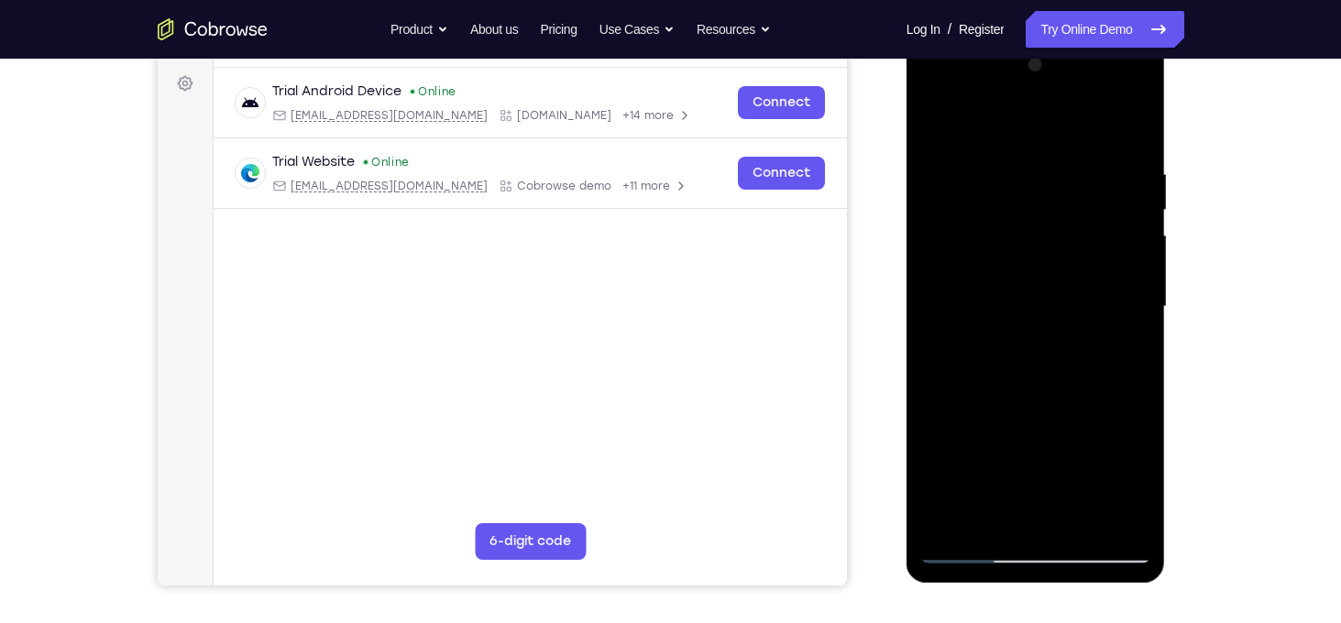
scroll to position [266, 0]
click at [1111, 512] on div at bounding box center [1035, 307] width 231 height 513
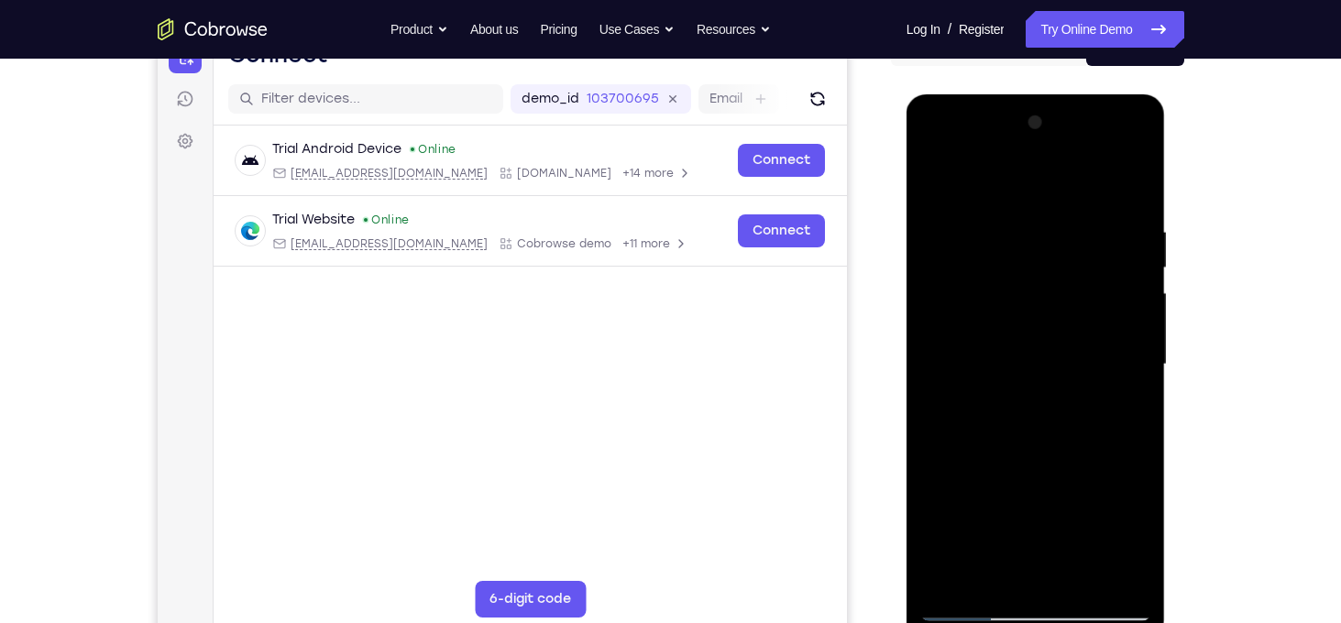
scroll to position [209, 0]
click at [921, 351] on div at bounding box center [1035, 364] width 231 height 513
click at [932, 354] on div at bounding box center [1035, 364] width 231 height 513
click at [923, 372] on div at bounding box center [1035, 364] width 231 height 513
drag, startPoint x: 947, startPoint y: 369, endPoint x: 1133, endPoint y: 355, distance: 185.7
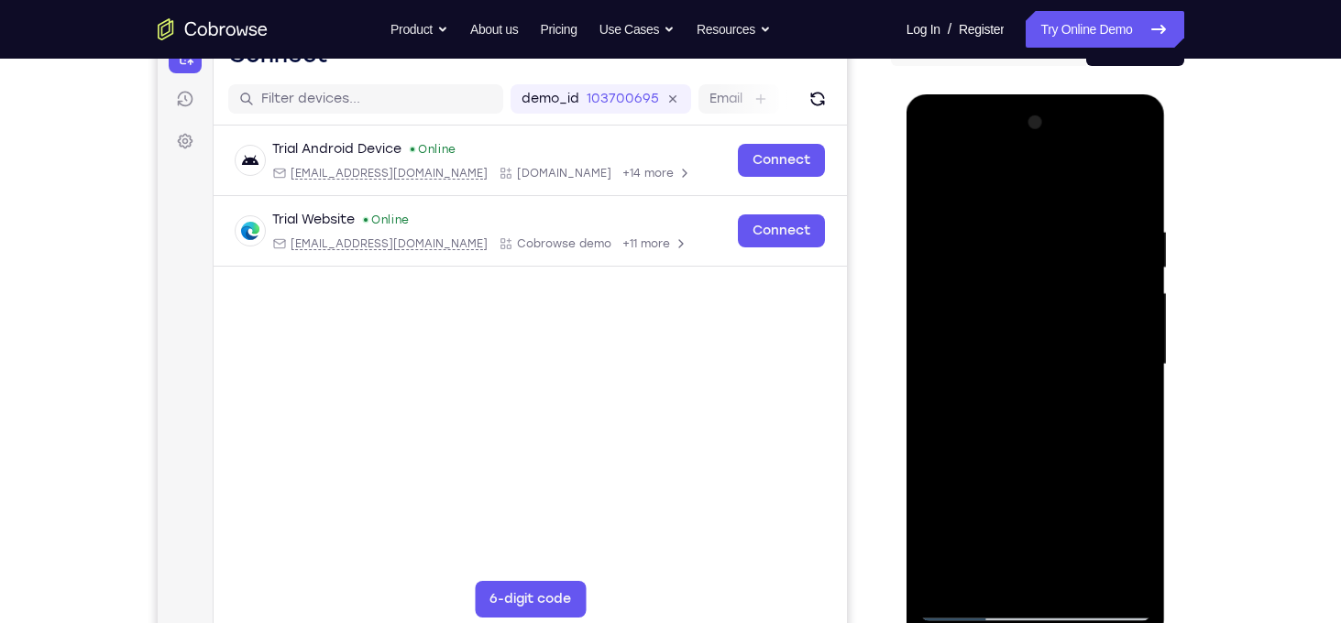
click at [1133, 355] on div at bounding box center [1035, 364] width 231 height 513
click at [1130, 321] on div at bounding box center [1035, 364] width 231 height 513
click at [1130, 189] on div at bounding box center [1035, 364] width 231 height 513
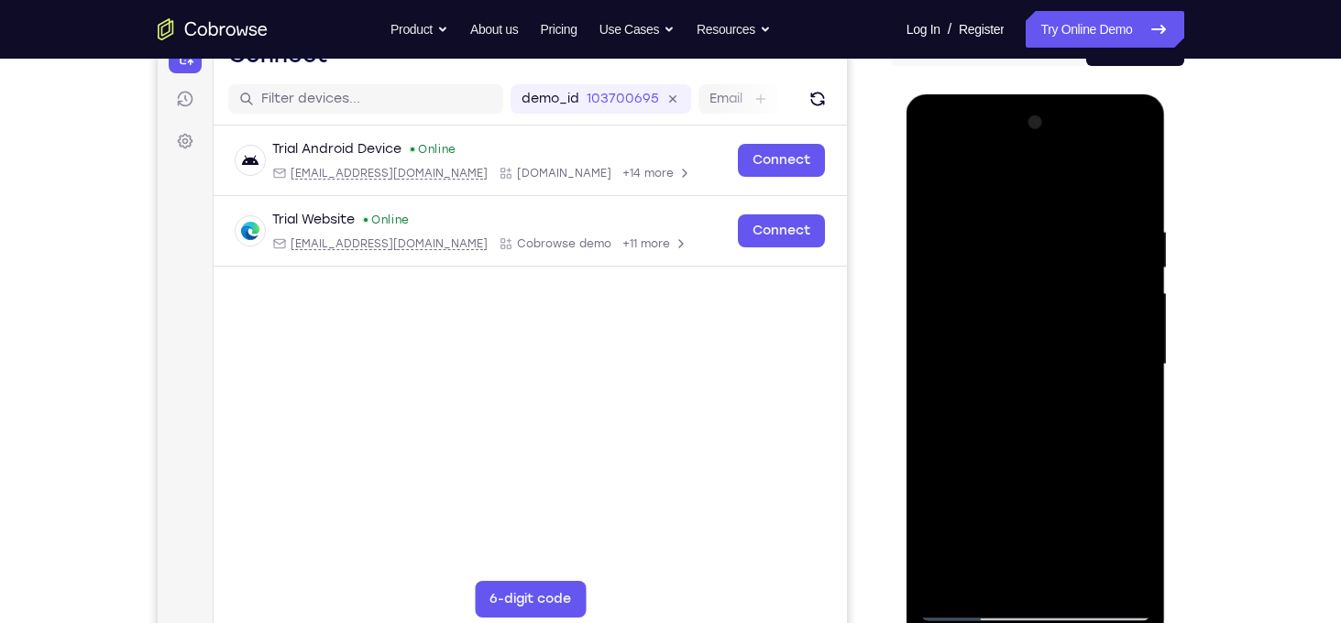
click at [1130, 189] on div at bounding box center [1035, 364] width 231 height 513
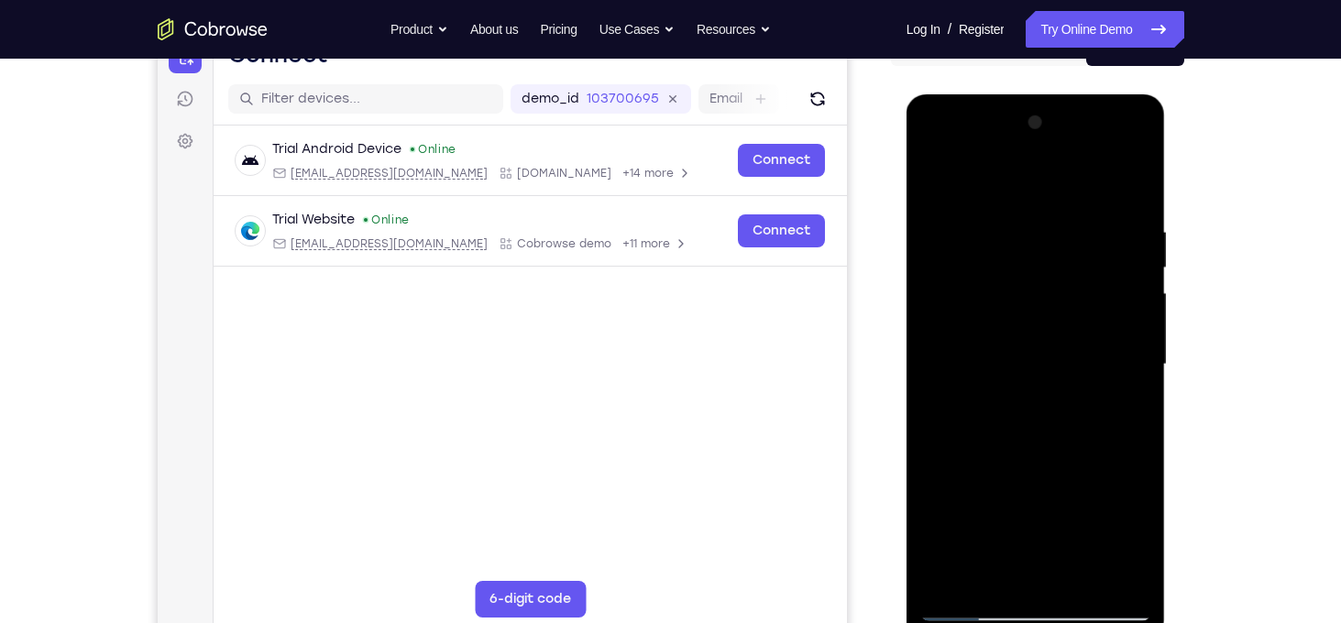
click at [1130, 189] on div at bounding box center [1035, 364] width 231 height 513
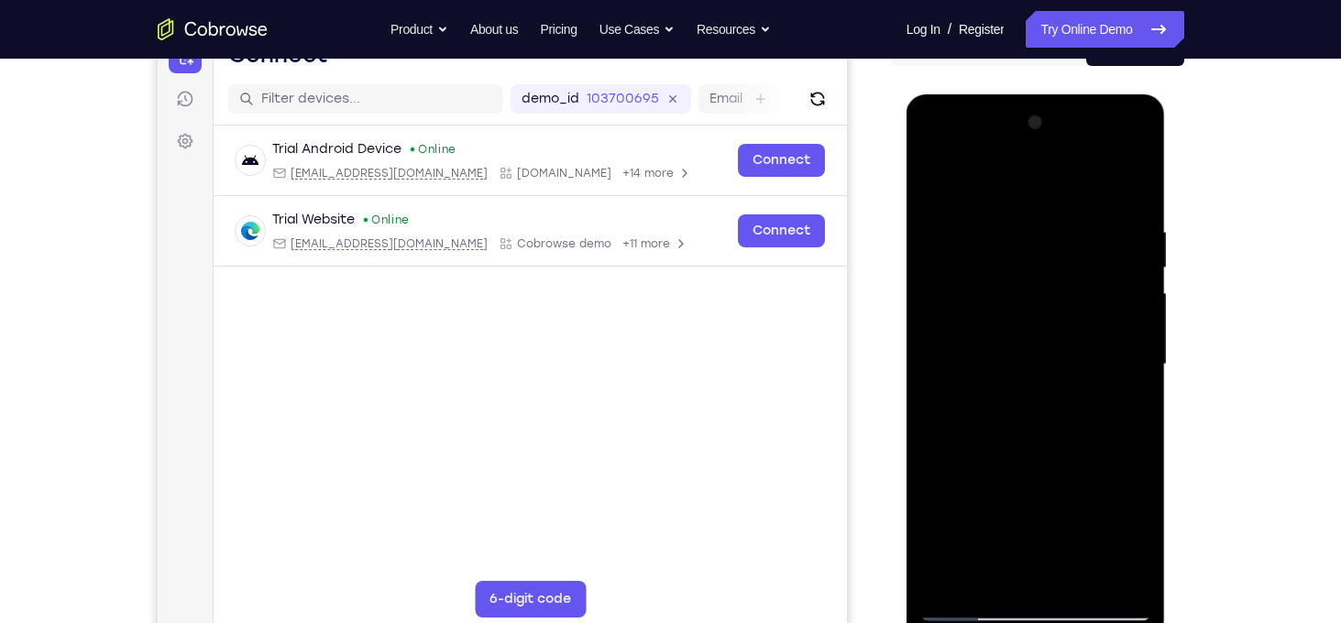
click at [1130, 189] on div at bounding box center [1035, 364] width 231 height 513
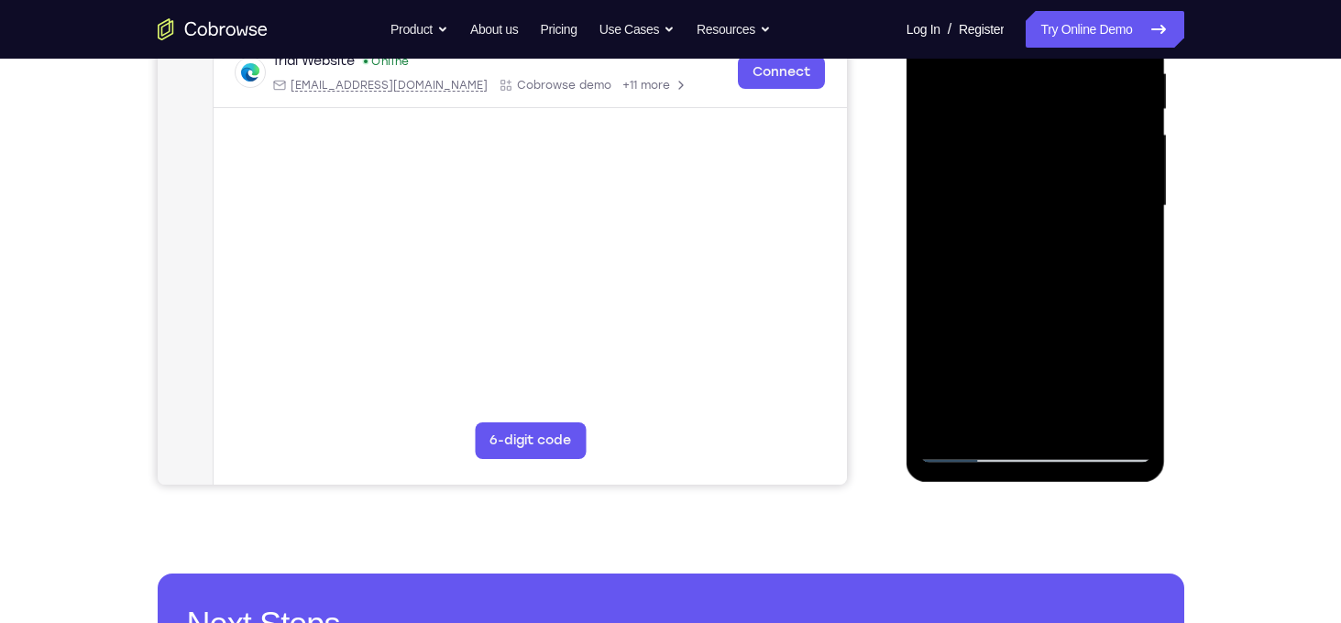
click at [1130, 190] on div at bounding box center [1035, 206] width 231 height 513
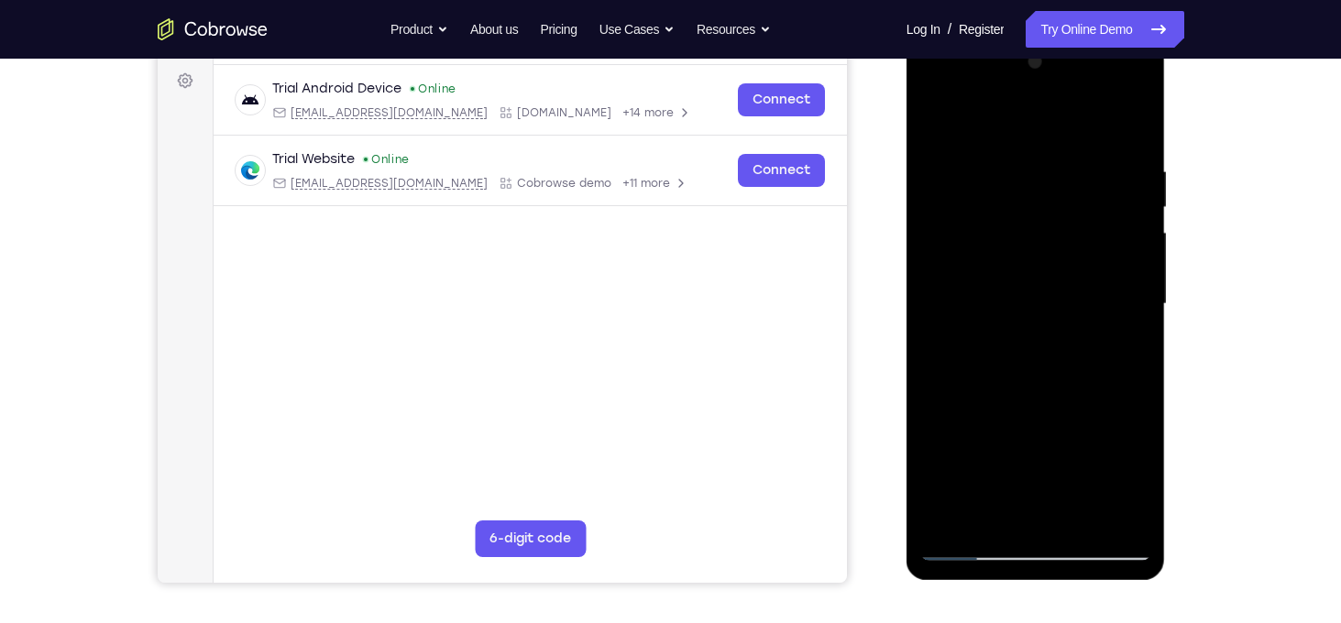
scroll to position [268, 0]
click at [1135, 126] on div at bounding box center [1035, 305] width 231 height 513
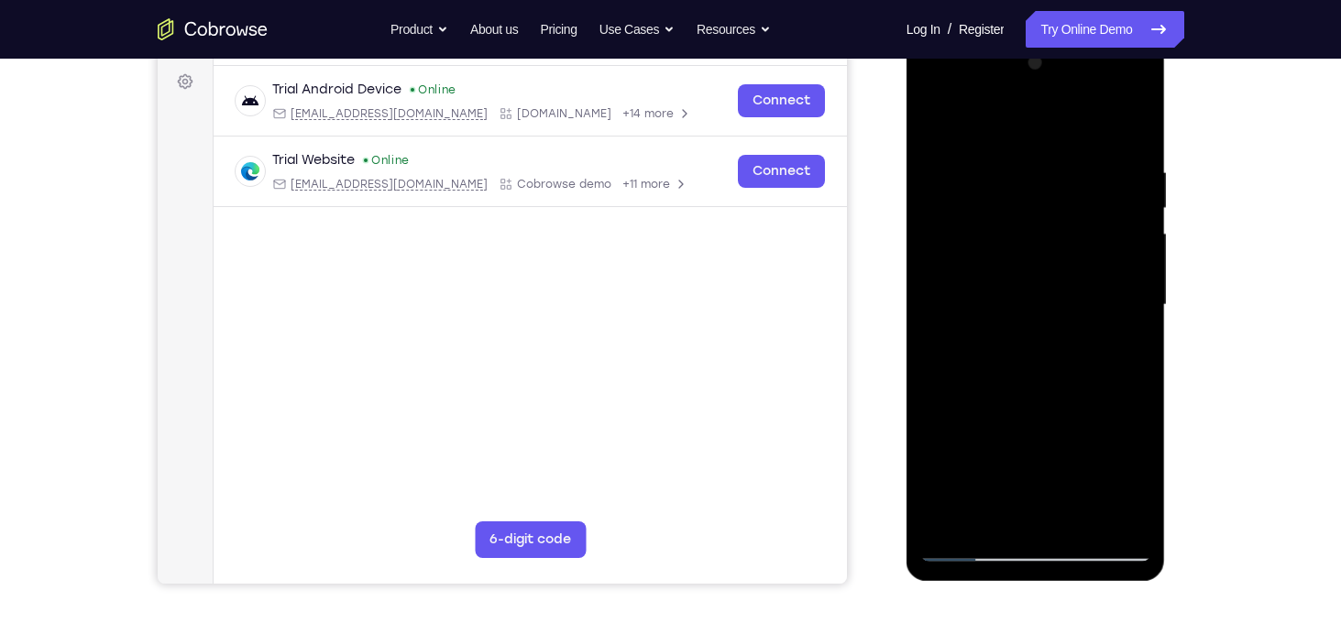
click at [1135, 126] on div at bounding box center [1035, 305] width 231 height 513
